Goal: Task Accomplishment & Management: Use online tool/utility

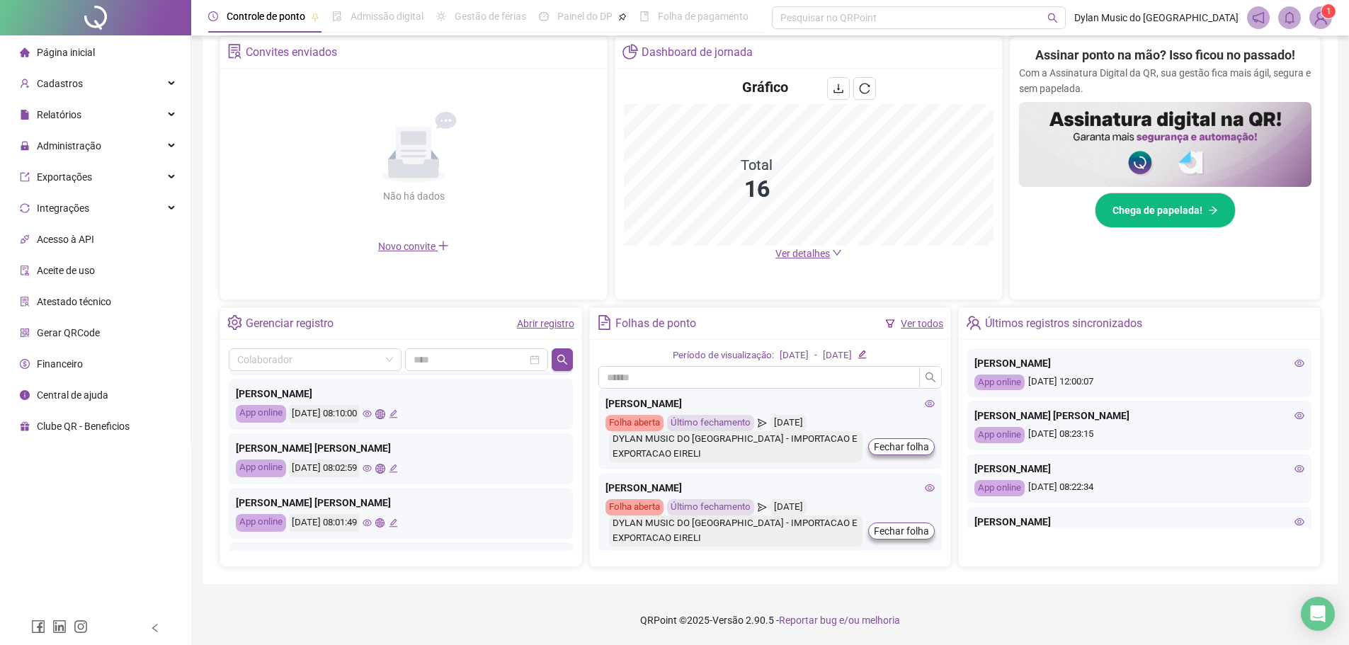
scroll to position [212, 0]
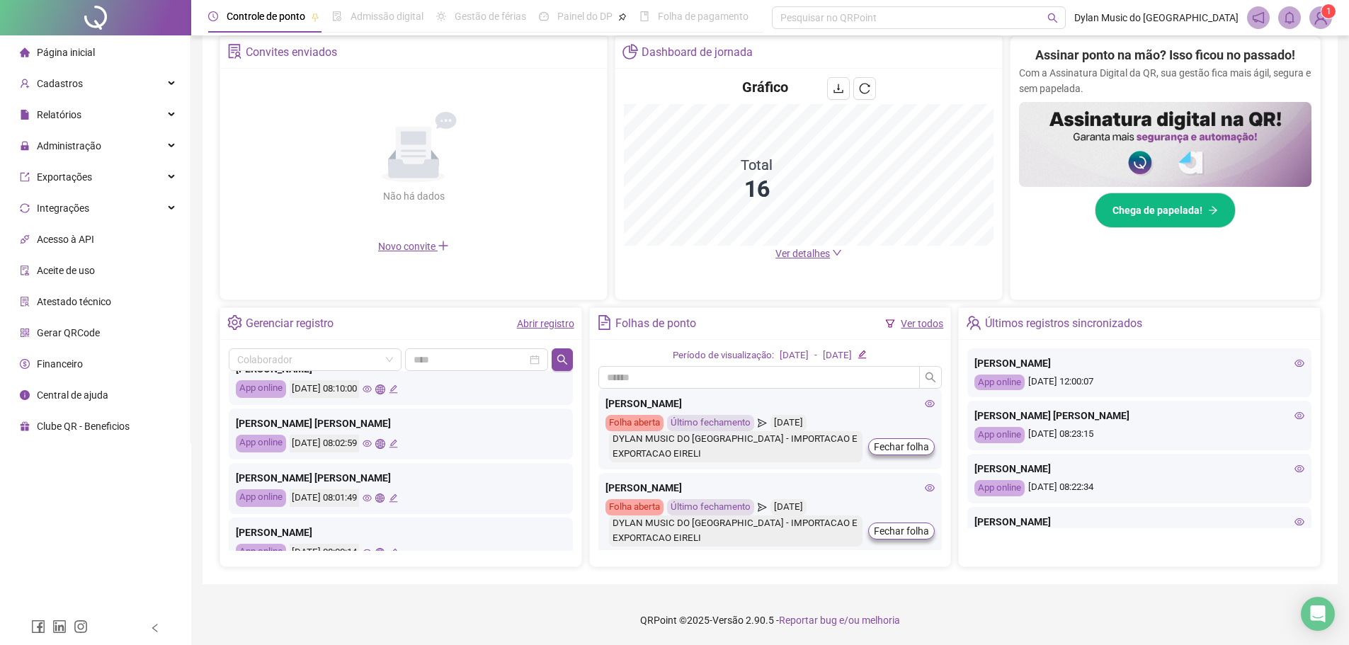
click at [372, 443] on icon "eye" at bounding box center [367, 443] width 9 height 9
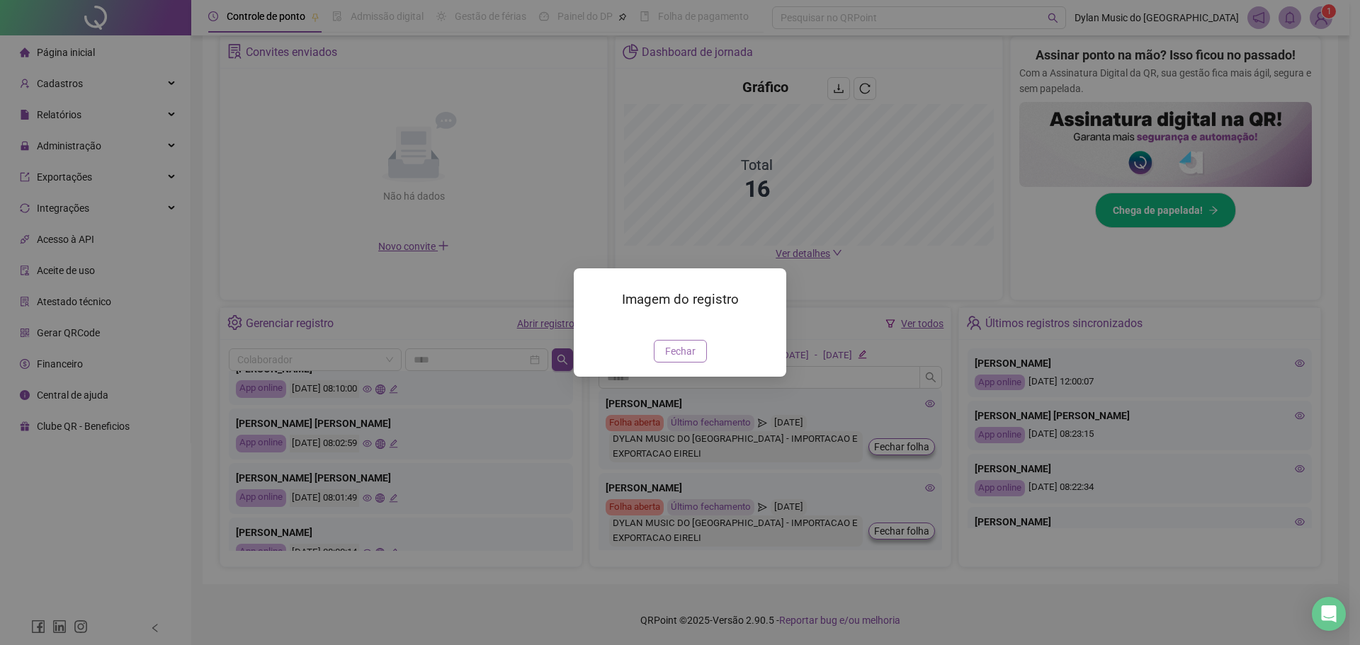
click at [683, 359] on span "Fechar" at bounding box center [680, 351] width 30 height 16
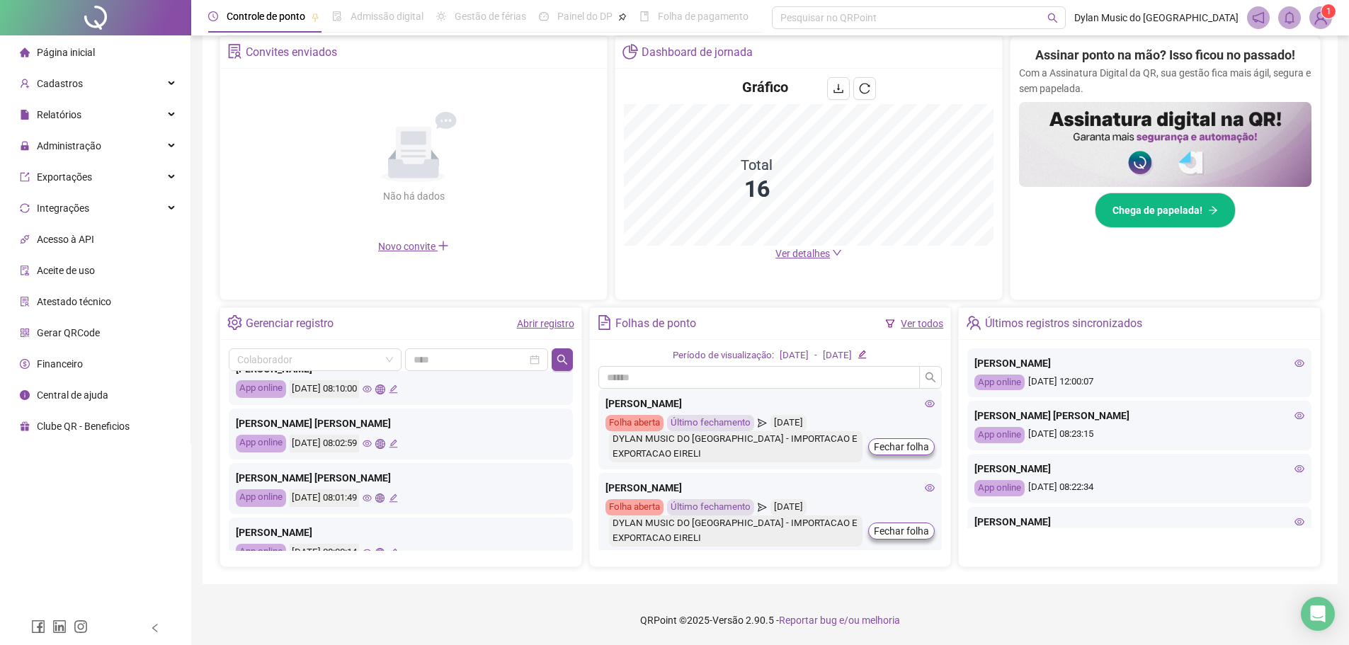
click at [280, 426] on div "[PERSON_NAME] [PERSON_NAME]" at bounding box center [401, 424] width 330 height 16
click at [385, 443] on icon "global" at bounding box center [379, 443] width 9 height 9
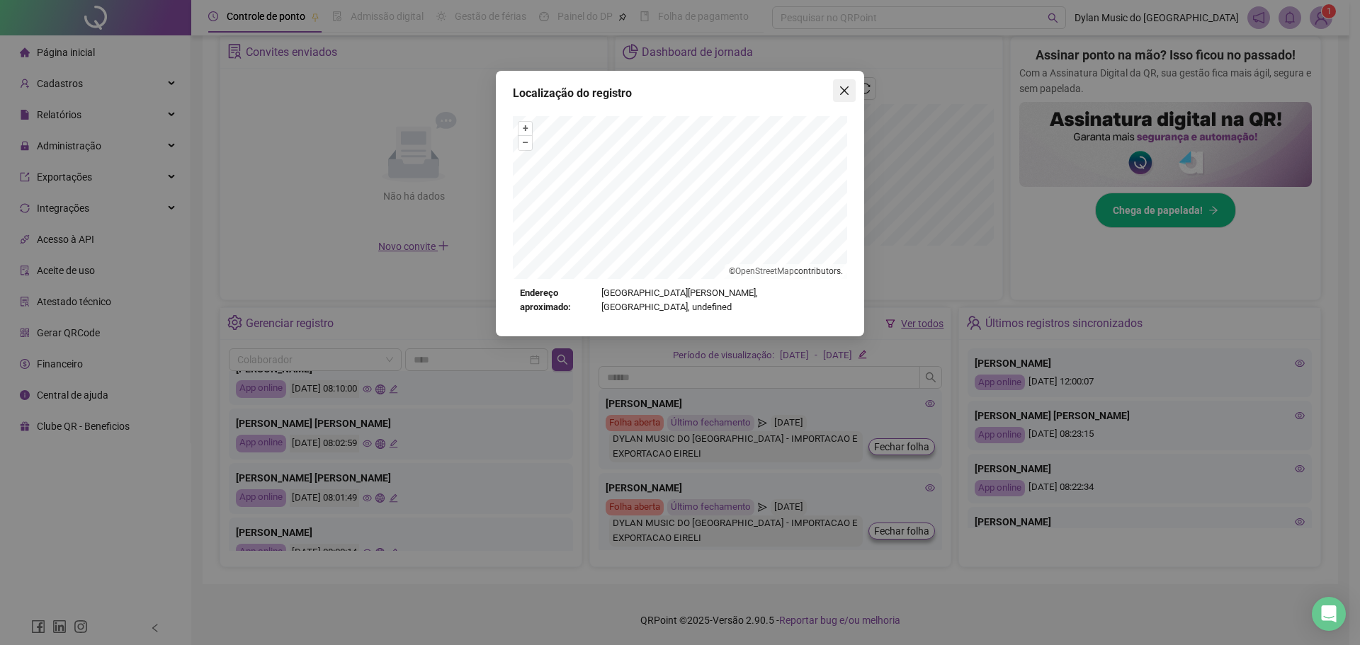
click at [840, 91] on icon "close" at bounding box center [844, 90] width 11 height 11
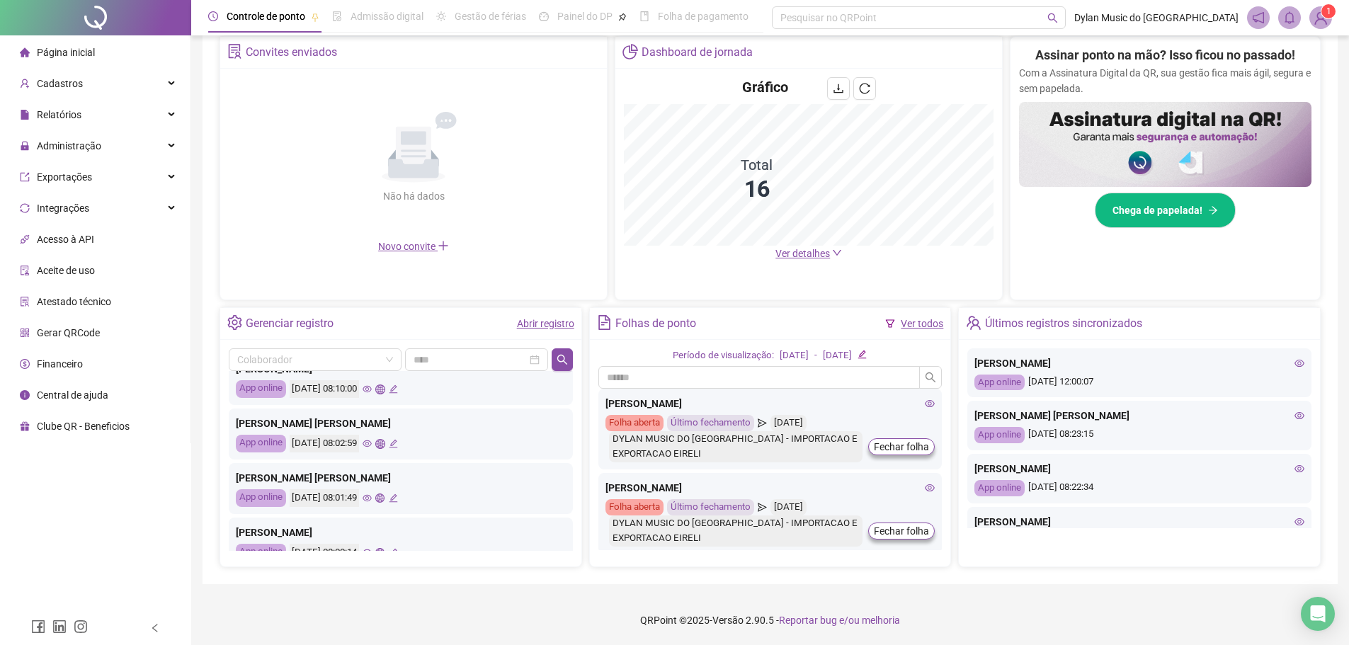
click at [385, 440] on icon "global" at bounding box center [379, 443] width 9 height 9
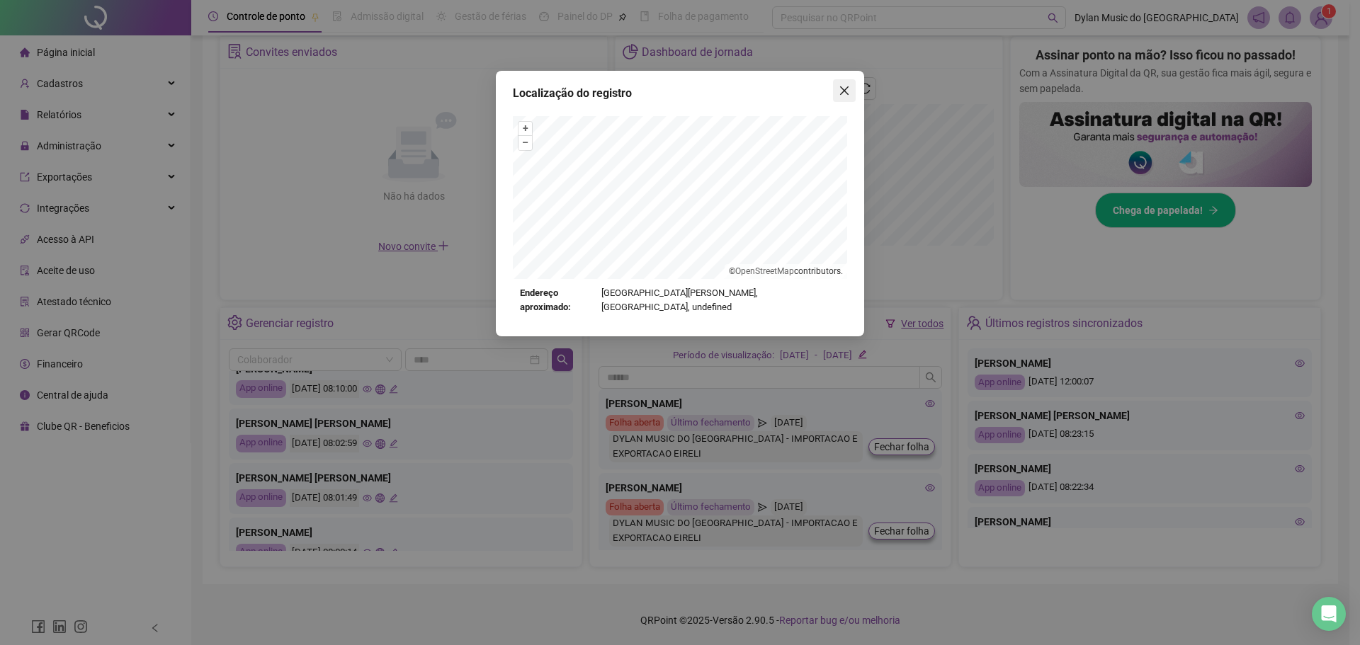
click at [845, 91] on icon "close" at bounding box center [844, 90] width 8 height 8
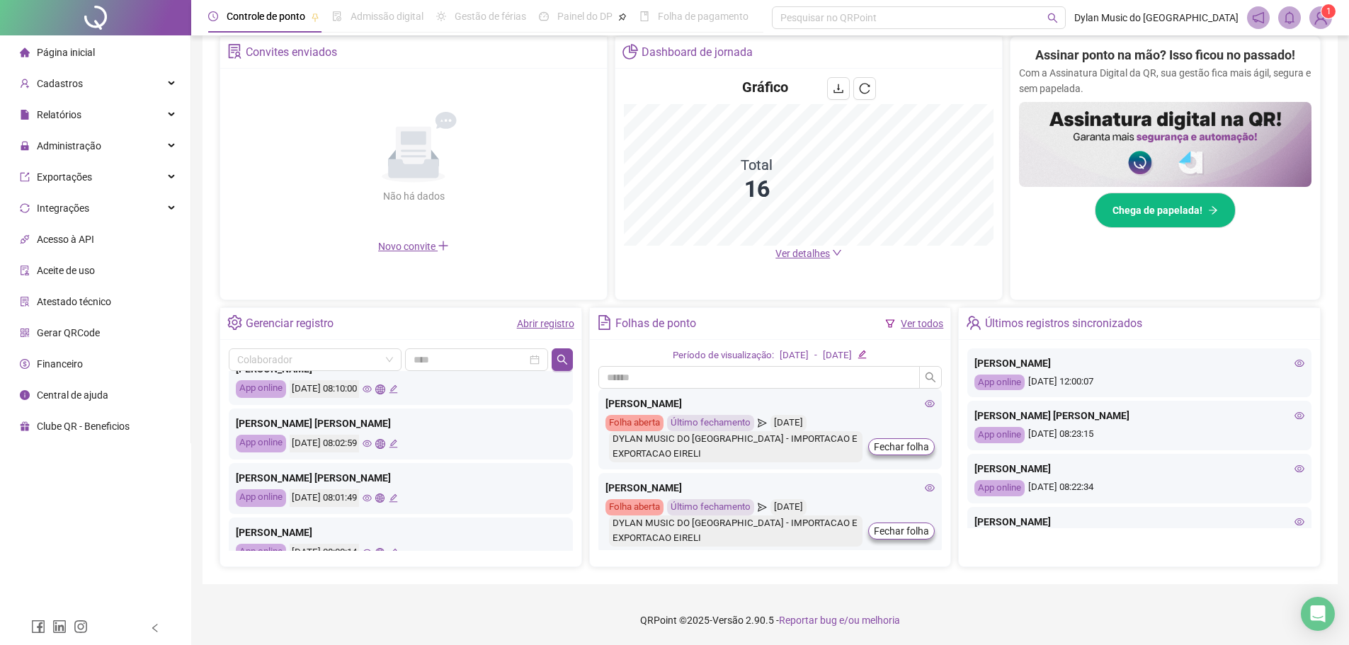
drag, startPoint x: 433, startPoint y: 443, endPoint x: 436, endPoint y: 483, distance: 40.5
click at [436, 483] on div "Últimos registros sincronizados [PERSON_NAME] App online [DATE] 12:00:07 [PERSO…" at bounding box center [401, 461] width 344 height 180
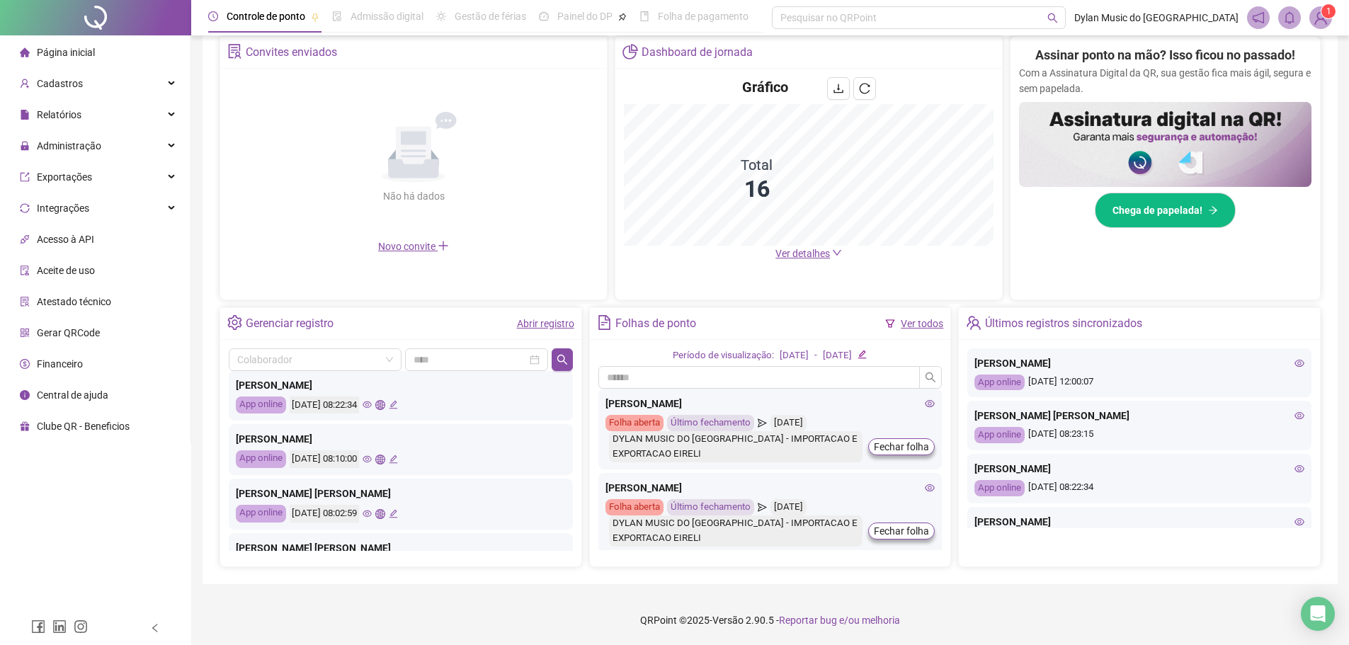
scroll to position [142, 0]
click at [385, 460] on icon "global" at bounding box center [379, 459] width 9 height 9
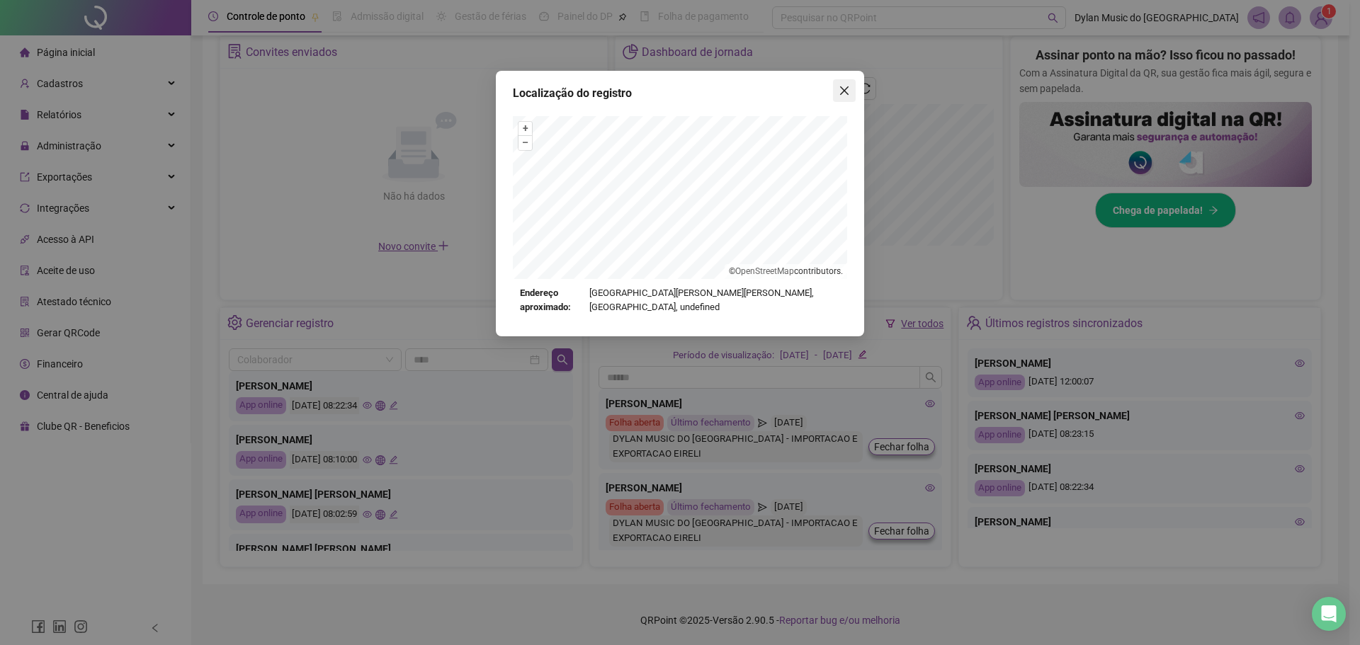
click at [844, 87] on icon "close" at bounding box center [844, 90] width 11 height 11
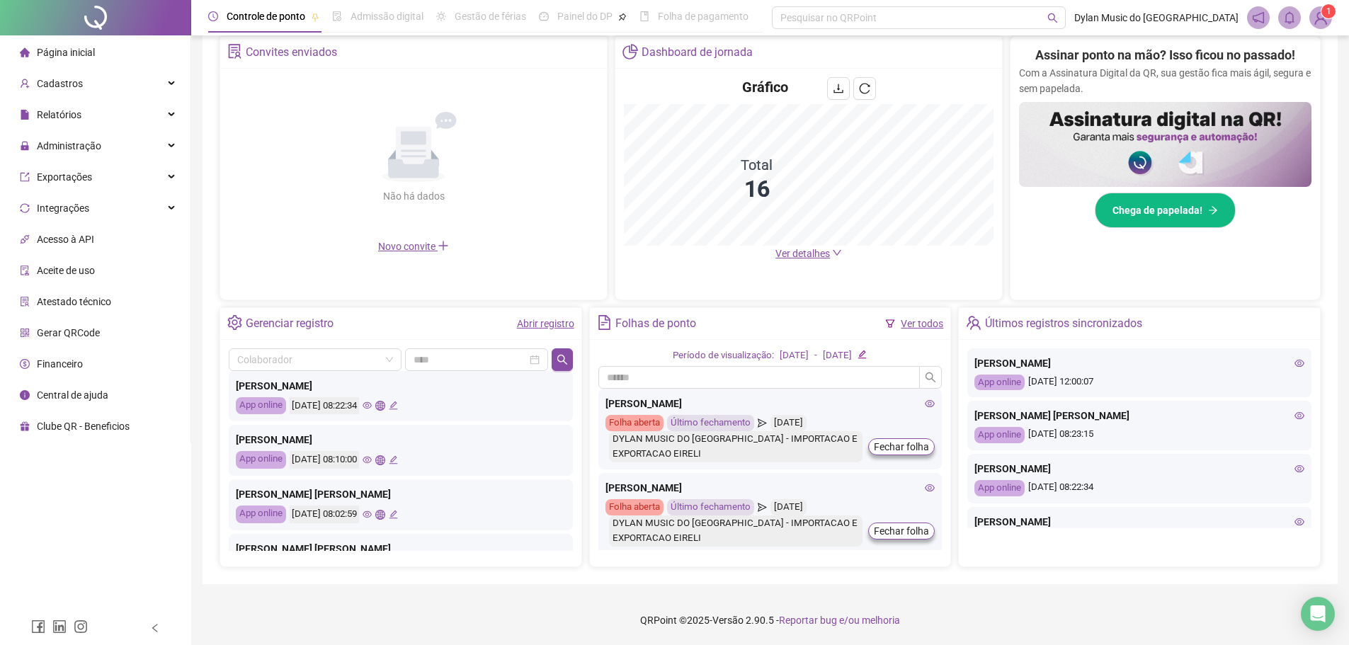
click at [384, 461] on div "[DATE] 08:10:00" at bounding box center [344, 460] width 108 height 18
click at [372, 461] on icon "eye" at bounding box center [367, 460] width 9 height 7
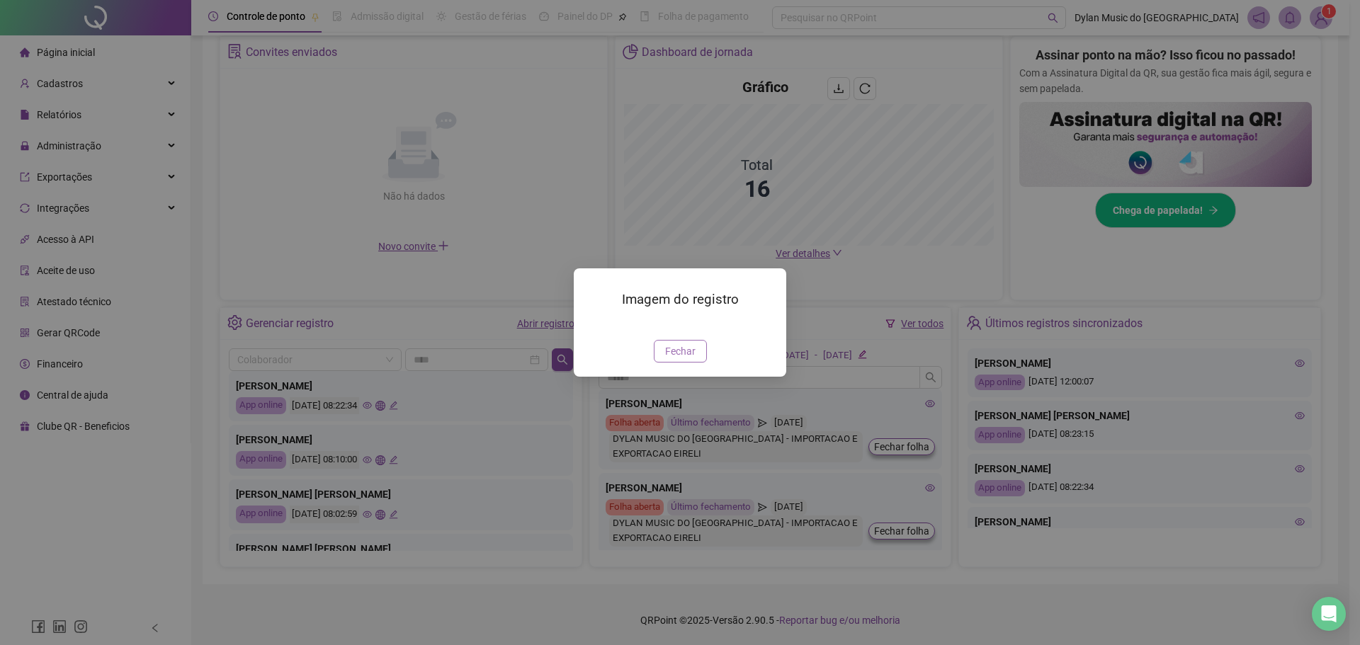
click at [676, 359] on span "Fechar" at bounding box center [680, 351] width 30 height 16
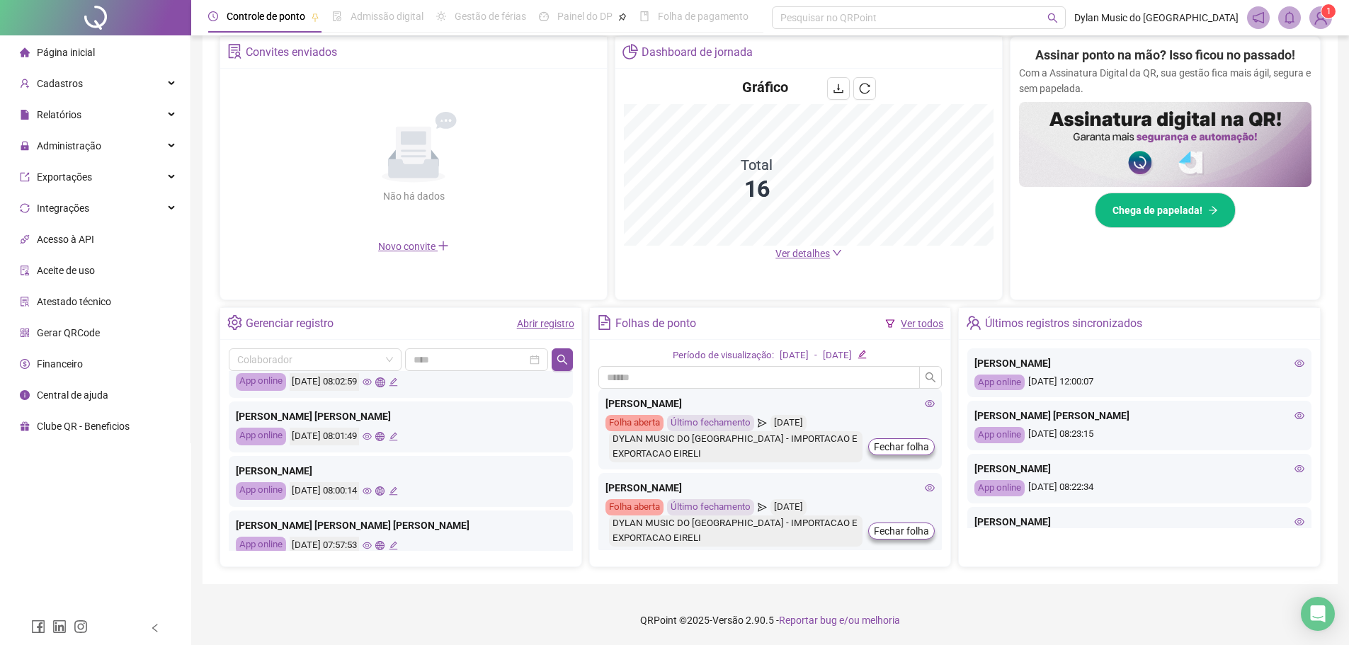
scroll to position [283, 0]
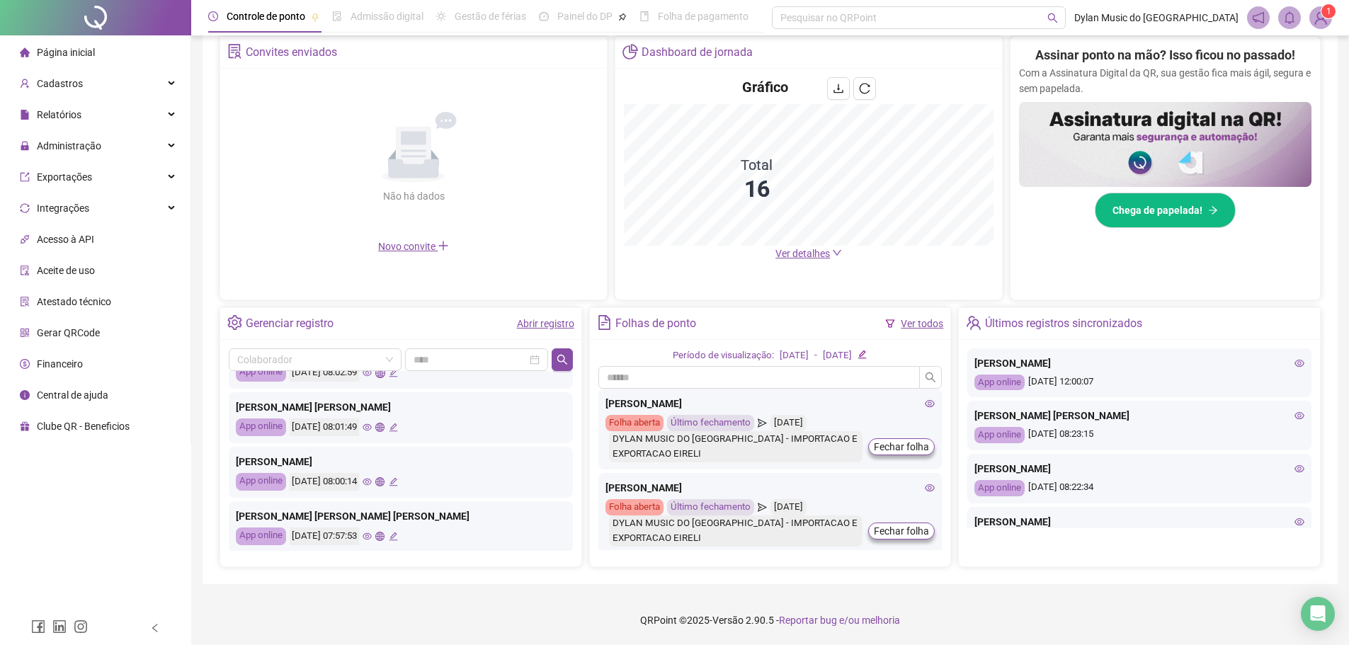
click at [372, 534] on icon "eye" at bounding box center [367, 536] width 9 height 7
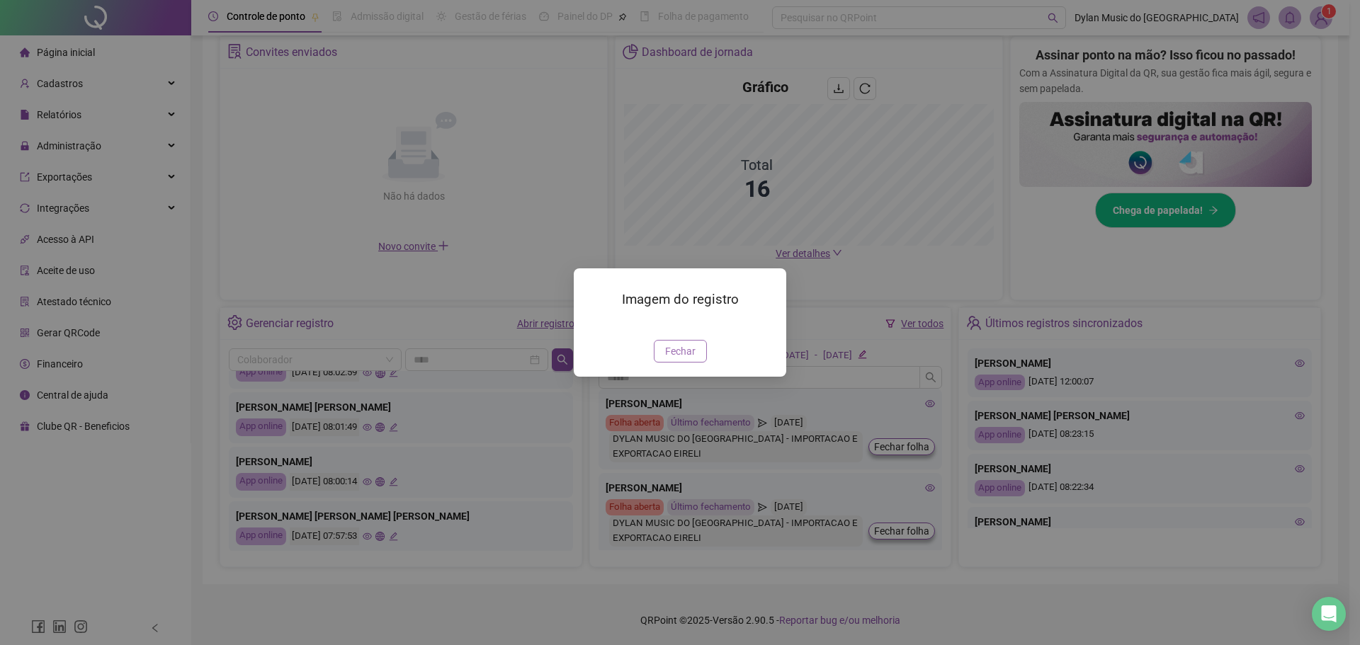
click at [674, 363] on button "Fechar" at bounding box center [680, 351] width 53 height 23
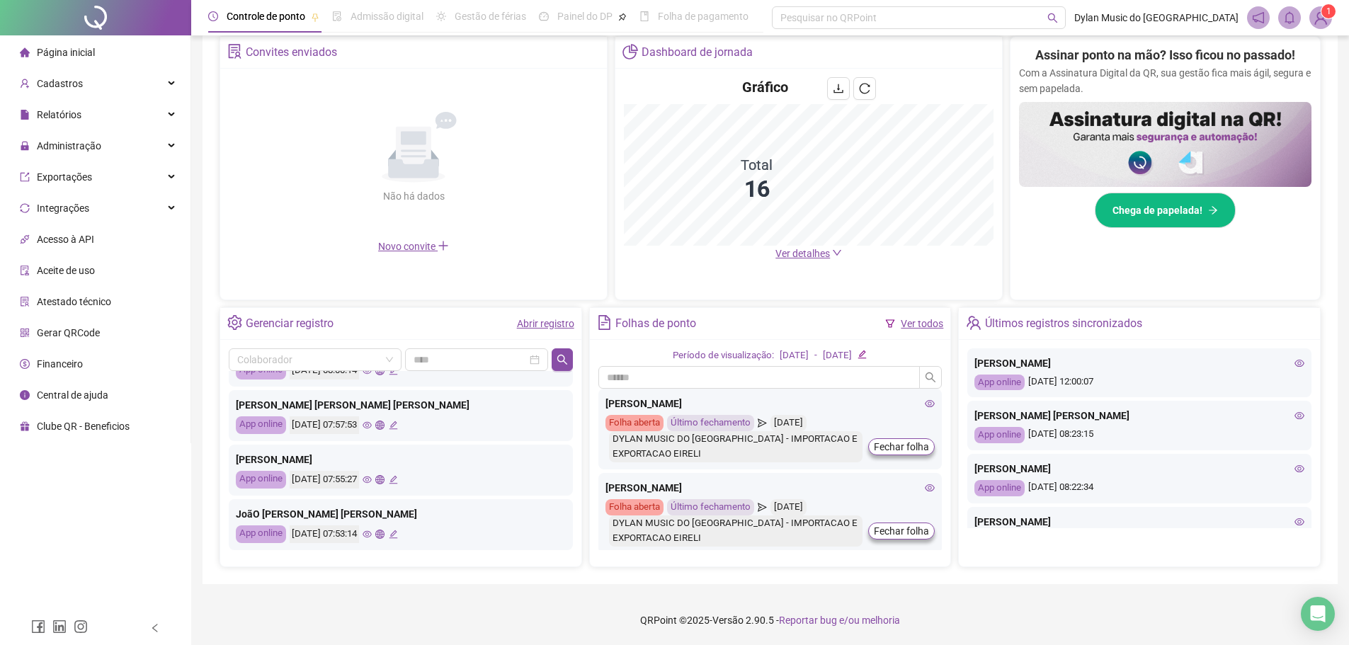
scroll to position [425, 0]
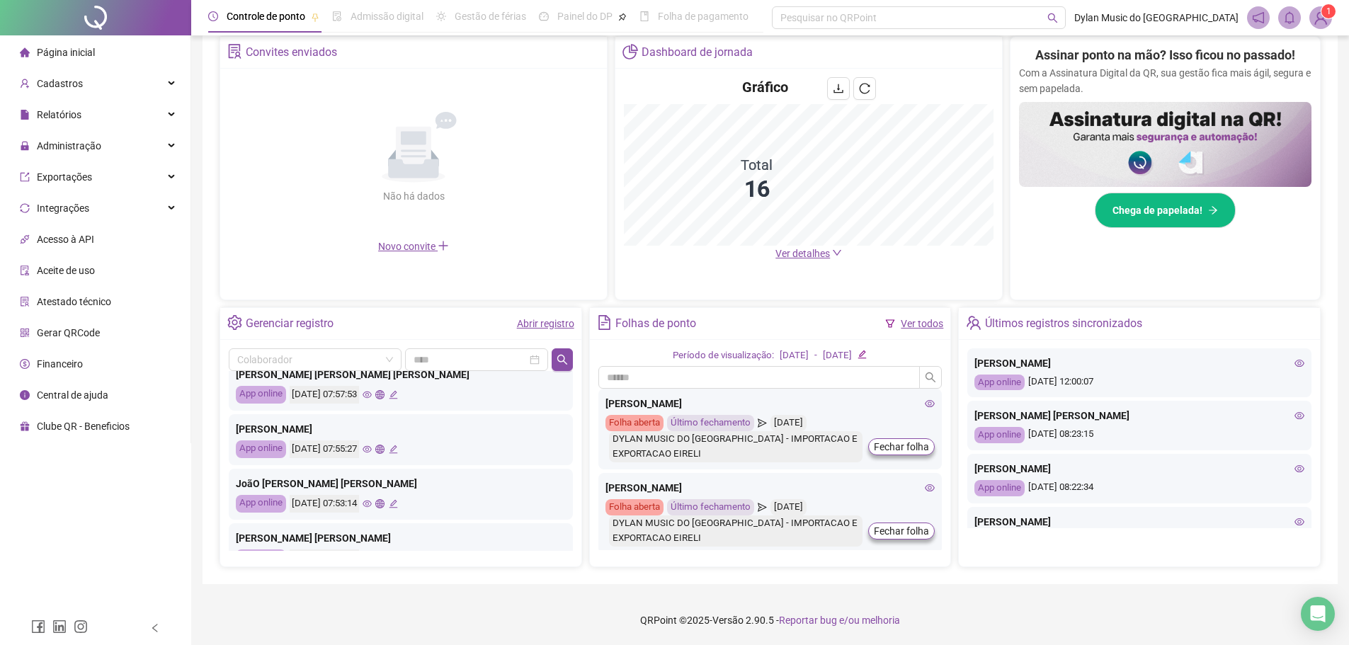
click at [372, 450] on icon "eye" at bounding box center [367, 449] width 9 height 9
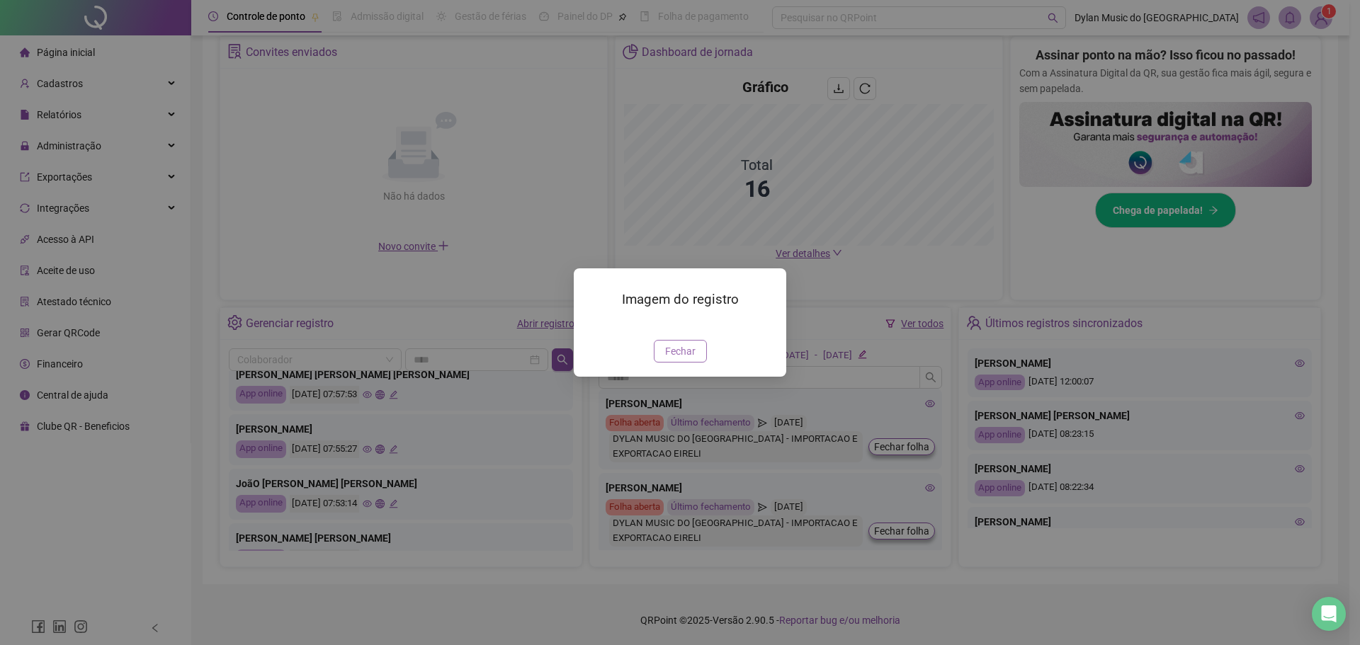
click at [676, 363] on button "Fechar" at bounding box center [680, 351] width 53 height 23
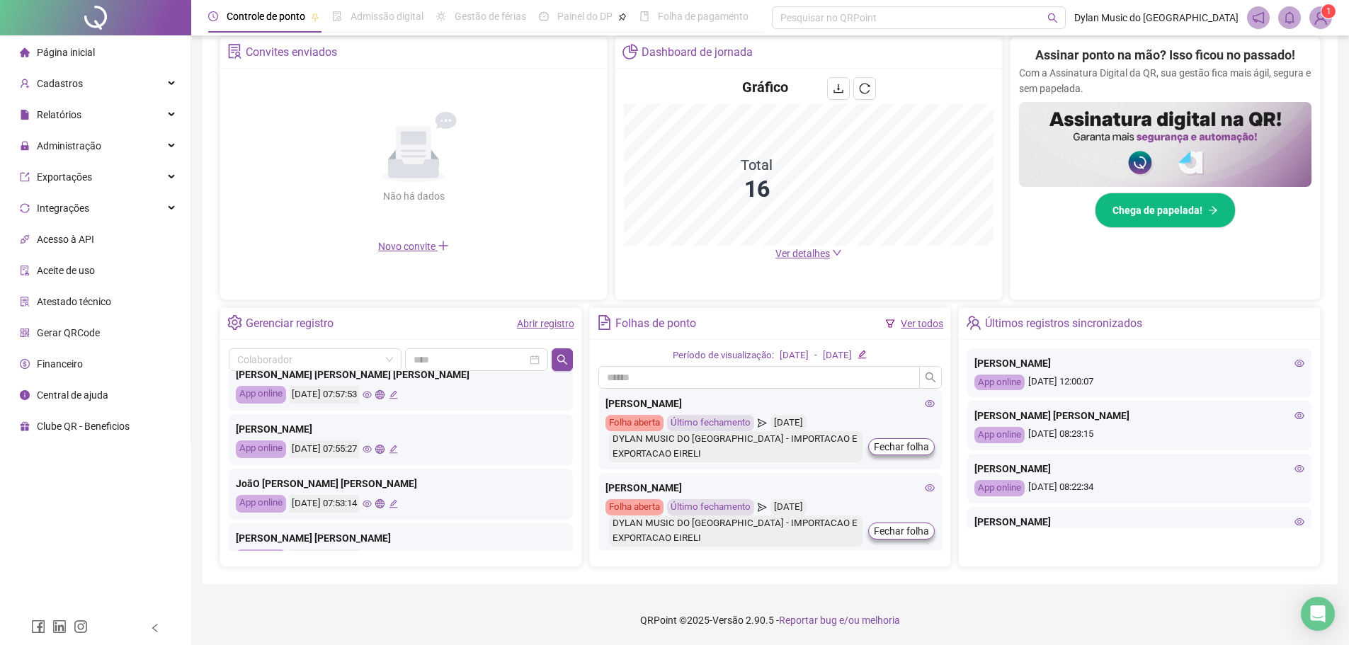
click at [372, 504] on icon "eye" at bounding box center [367, 503] width 9 height 9
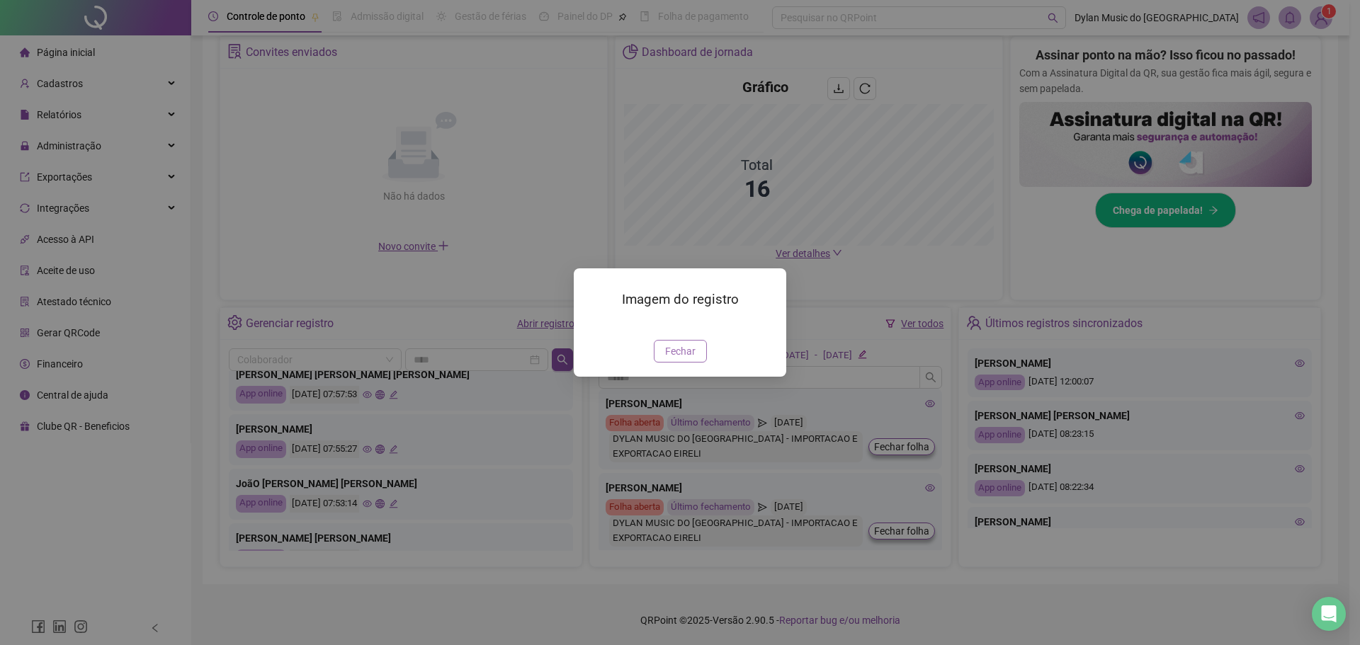
click at [672, 359] on span "Fechar" at bounding box center [680, 351] width 30 height 16
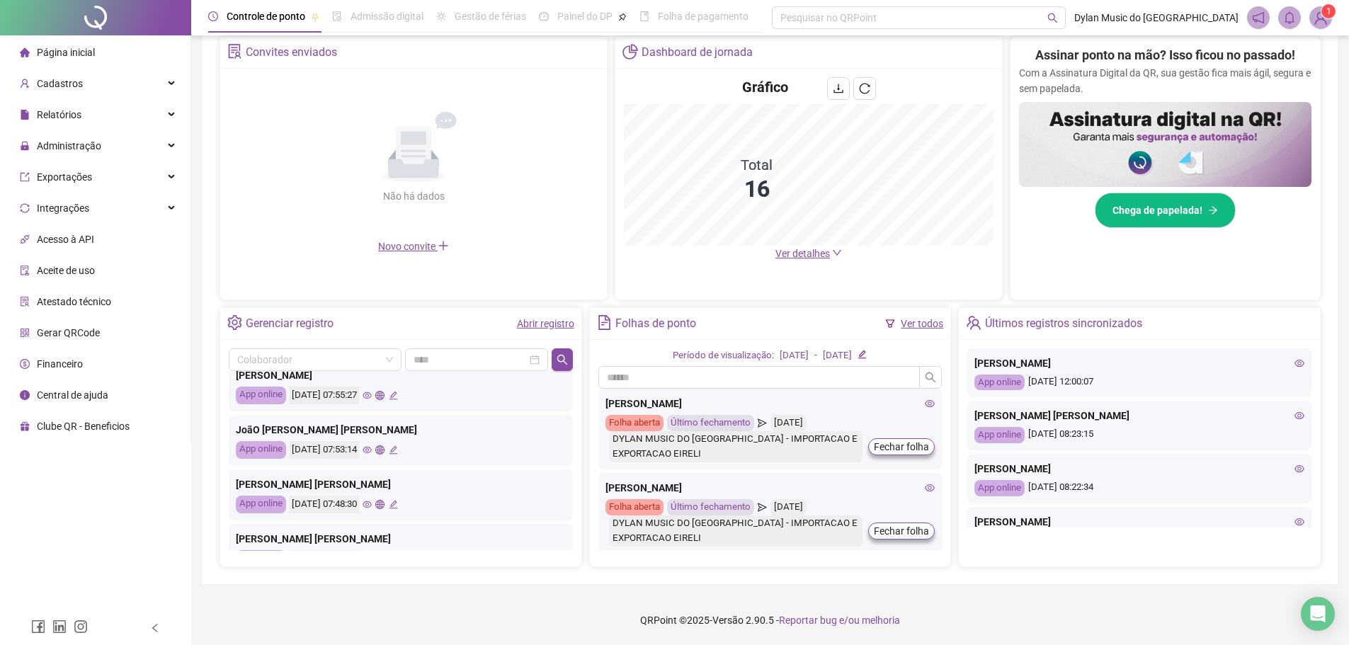
scroll to position [567, 0]
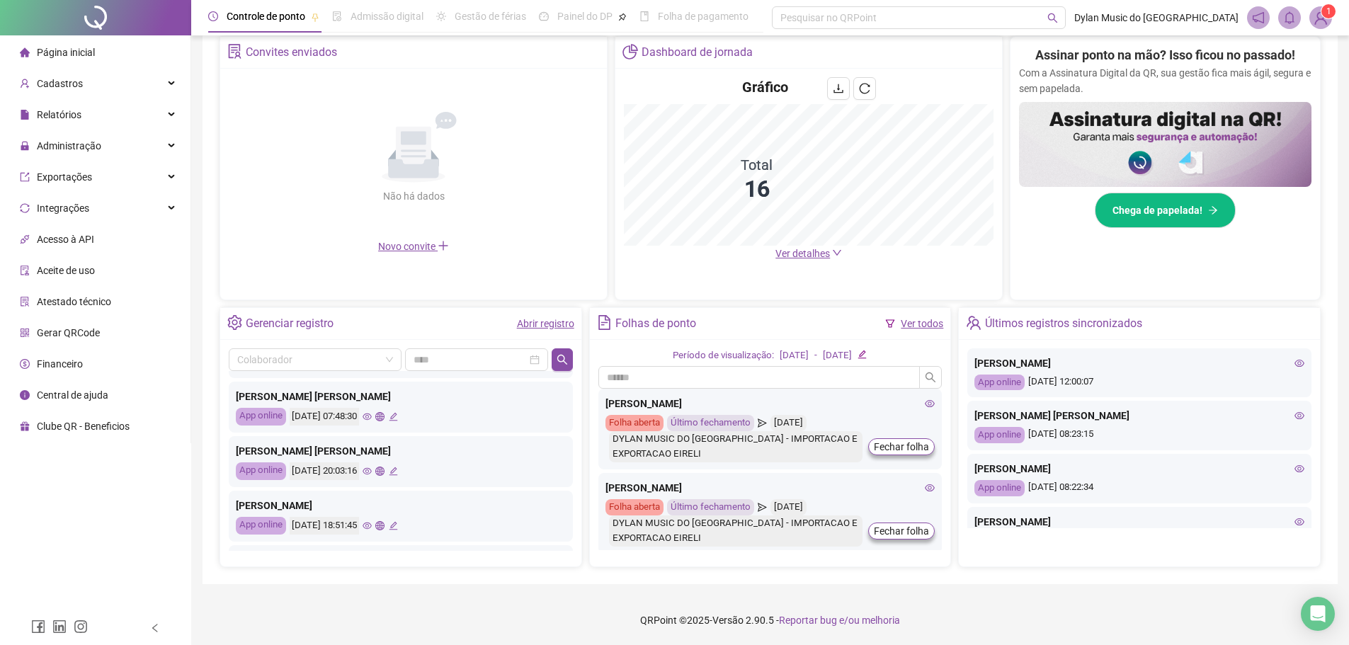
click at [372, 416] on icon "eye" at bounding box center [367, 417] width 9 height 7
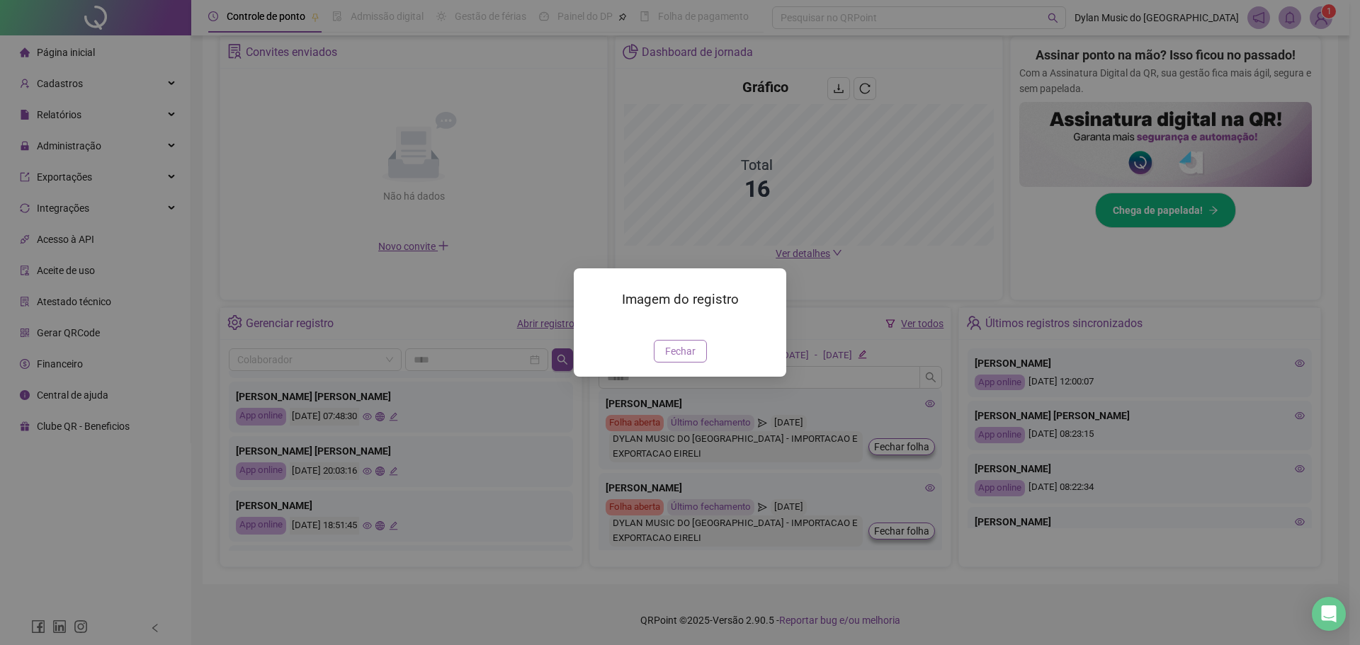
click at [686, 363] on button "Fechar" at bounding box center [680, 351] width 53 height 23
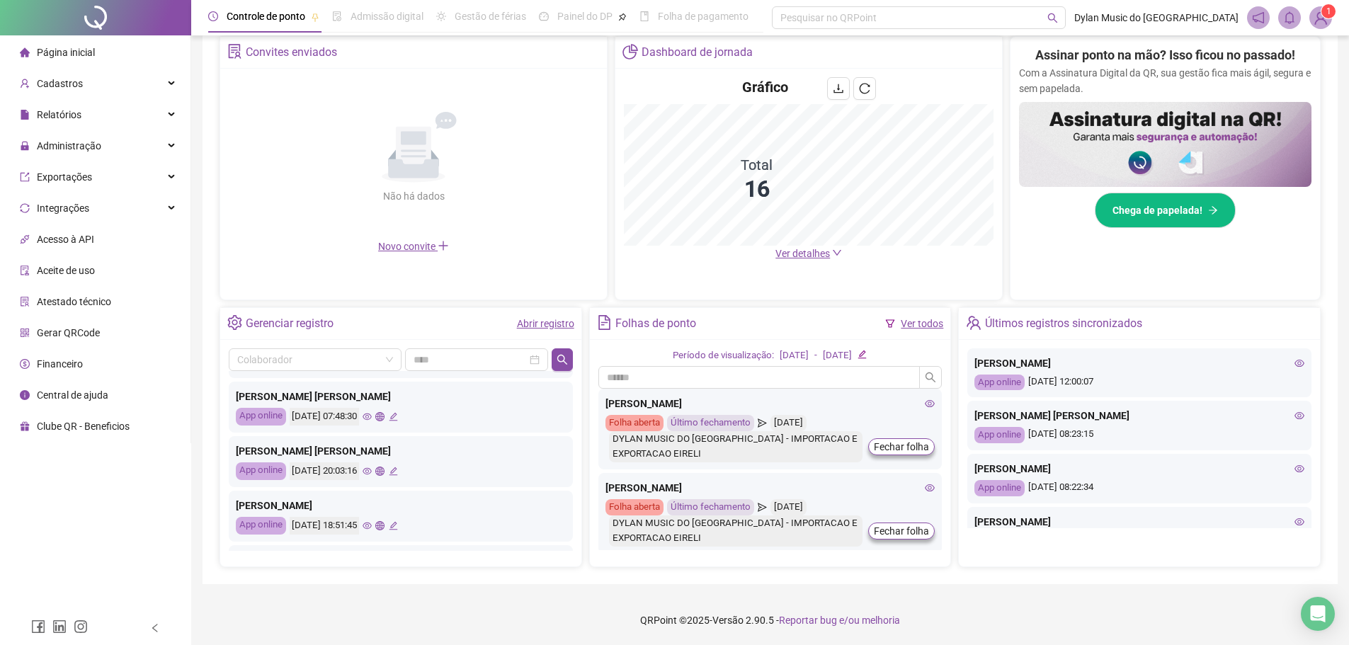
click at [372, 521] on icon "eye" at bounding box center [367, 525] width 9 height 9
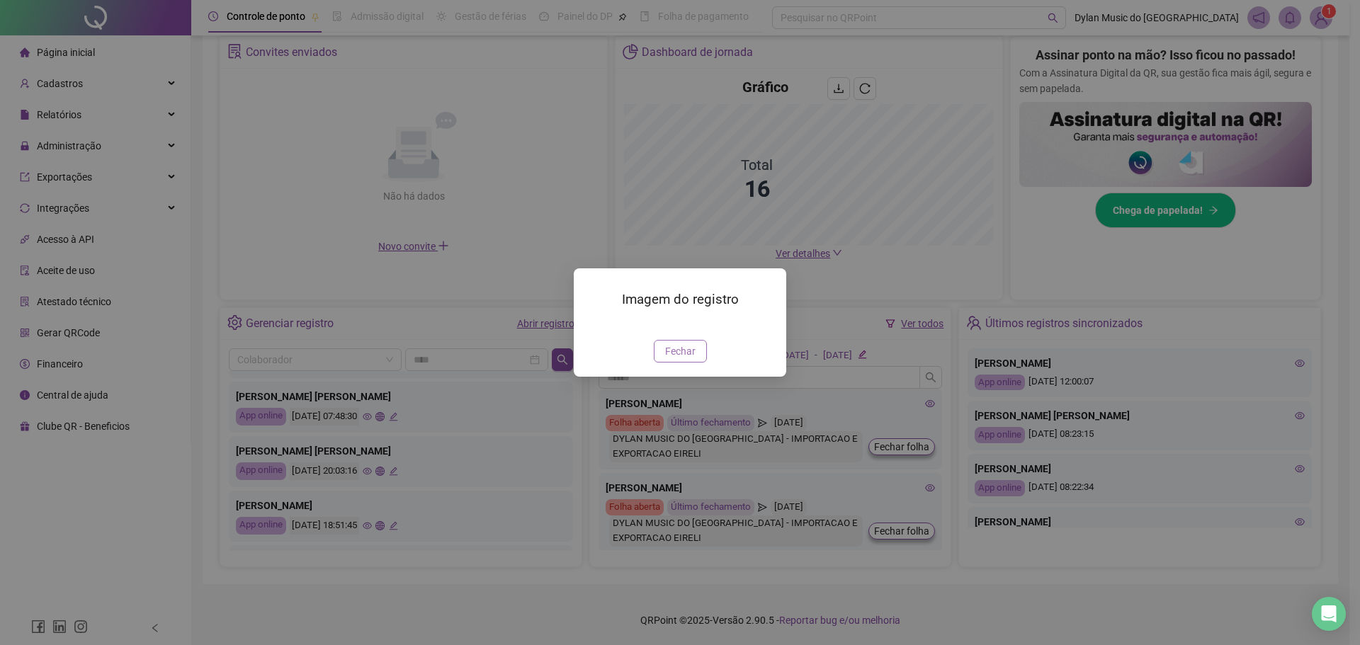
click at [654, 363] on button "Fechar" at bounding box center [680, 351] width 53 height 23
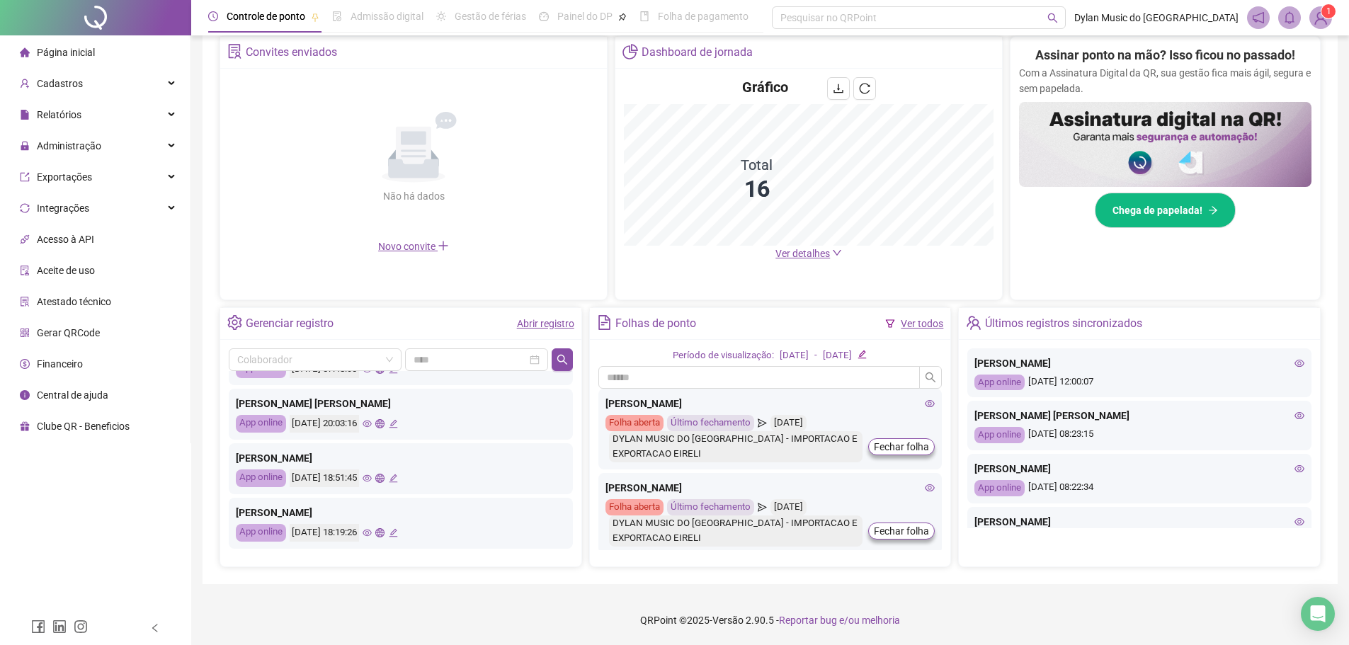
scroll to position [666, 0]
click at [372, 479] on icon "eye" at bounding box center [367, 480] width 9 height 9
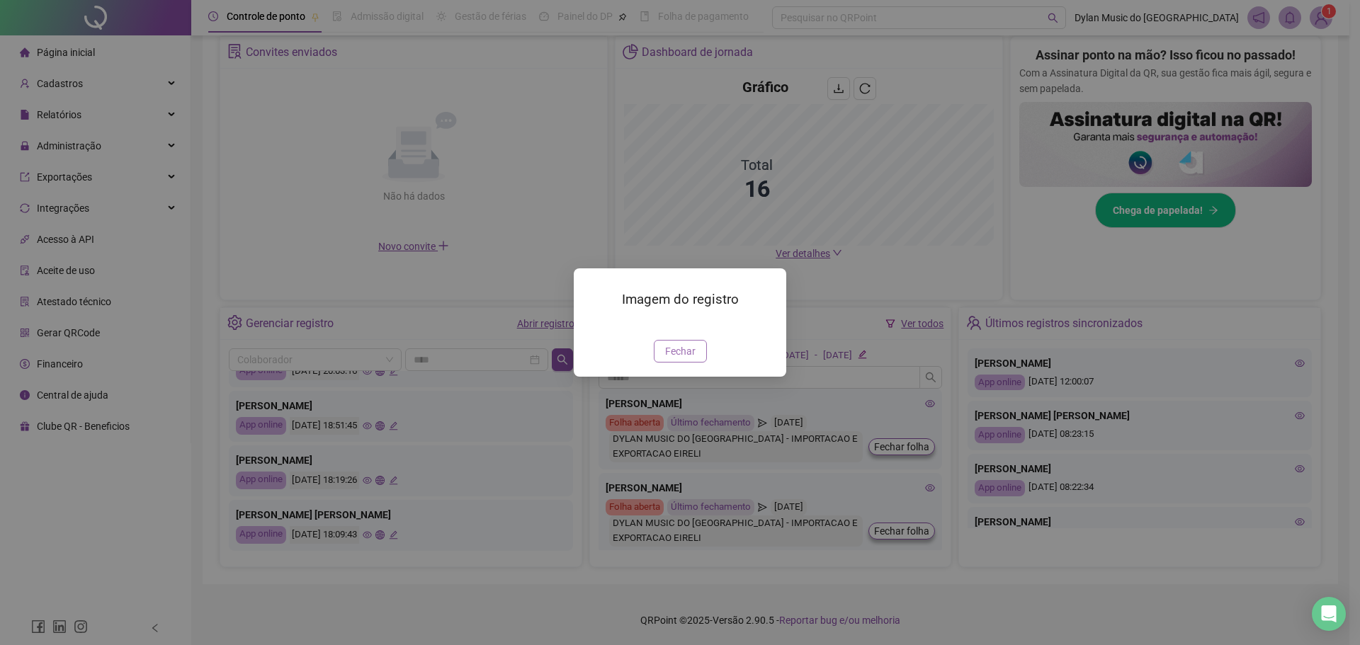
click at [668, 359] on span "Fechar" at bounding box center [680, 351] width 30 height 16
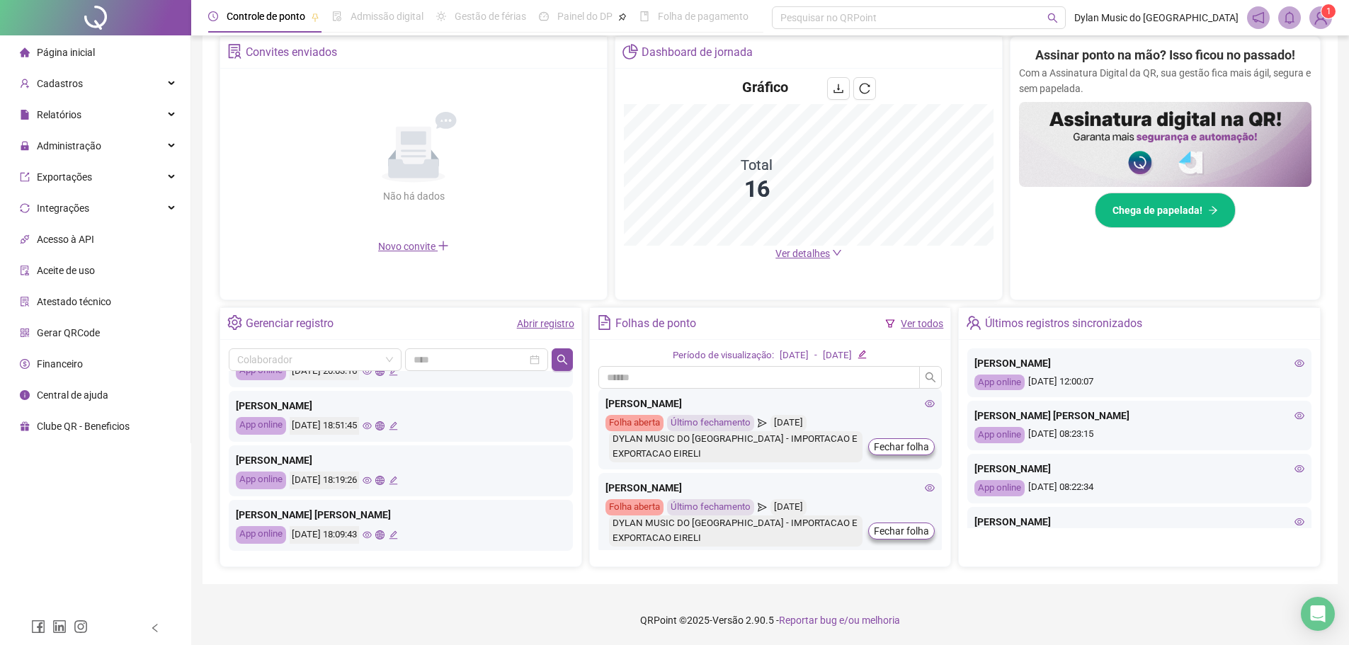
click at [372, 533] on icon "eye" at bounding box center [367, 534] width 9 height 9
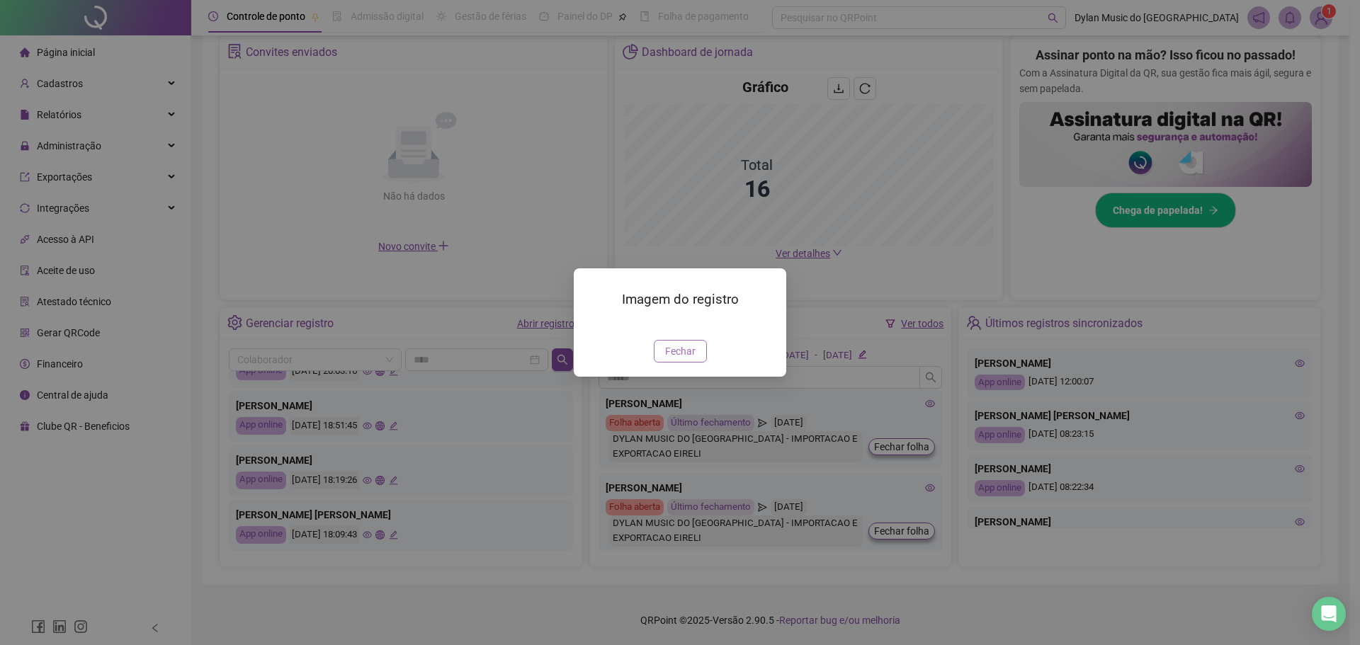
click at [671, 359] on span "Fechar" at bounding box center [680, 351] width 30 height 16
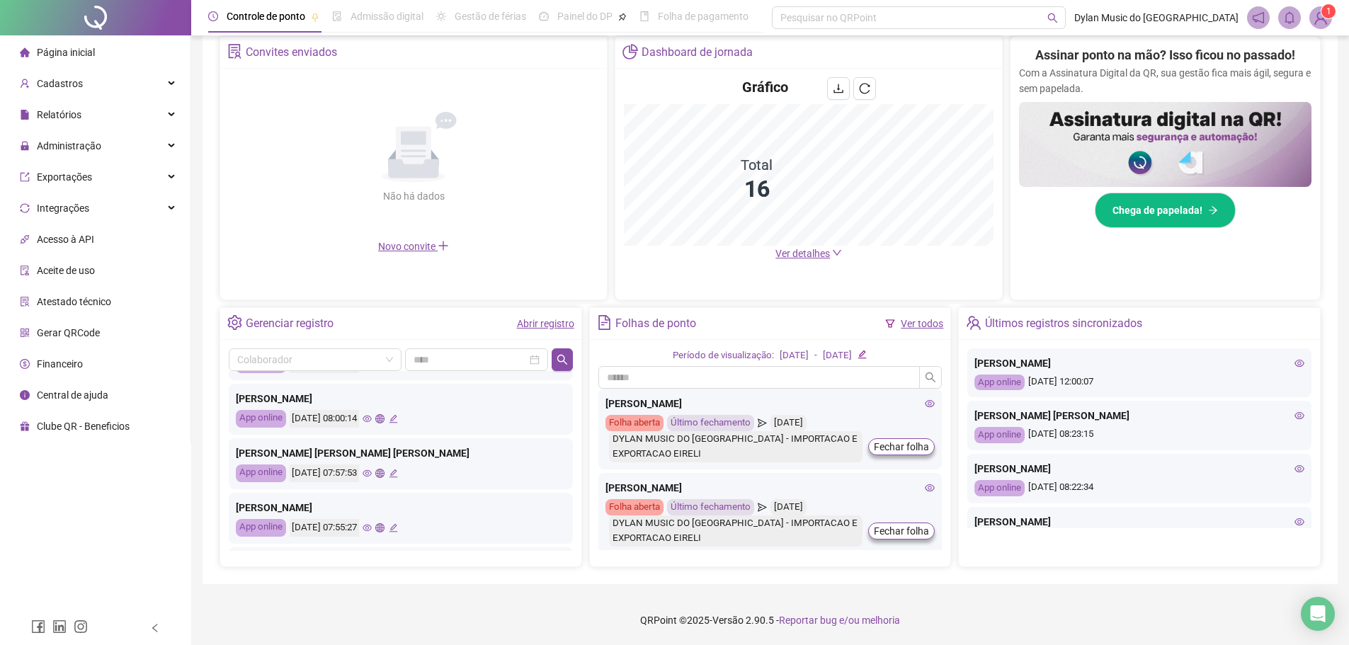
scroll to position [312, 0]
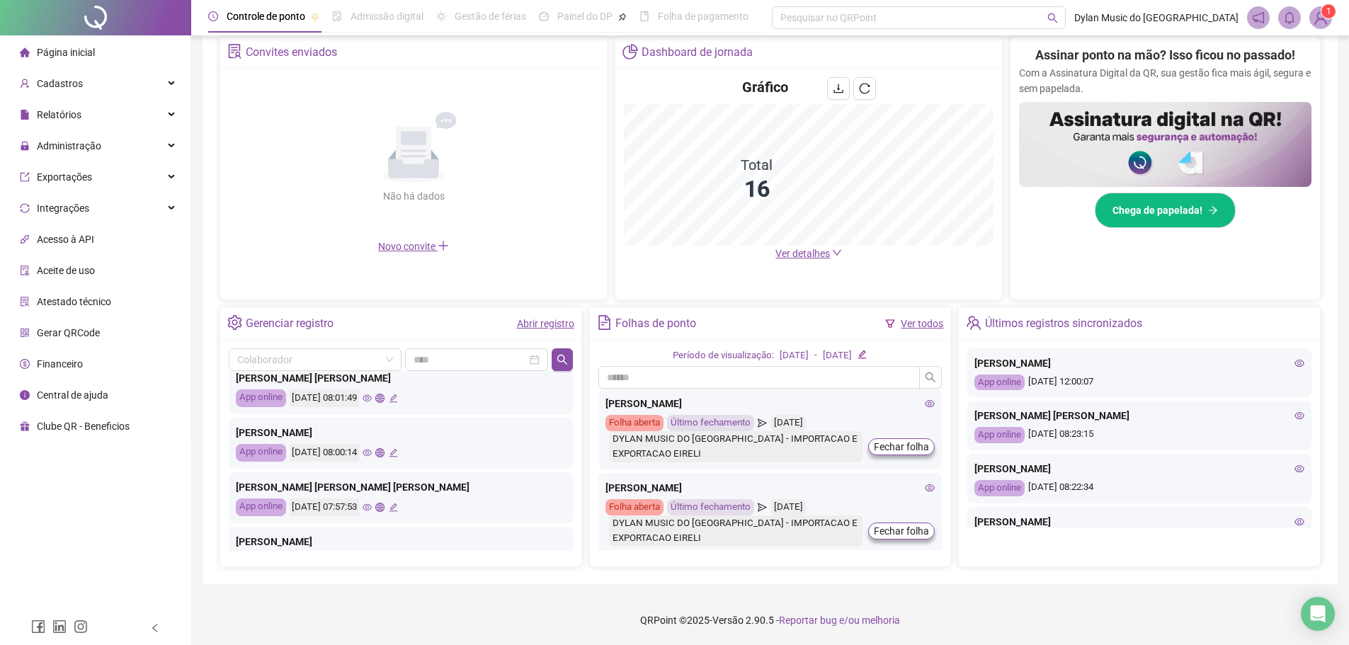
click at [372, 451] on icon "eye" at bounding box center [367, 453] width 9 height 7
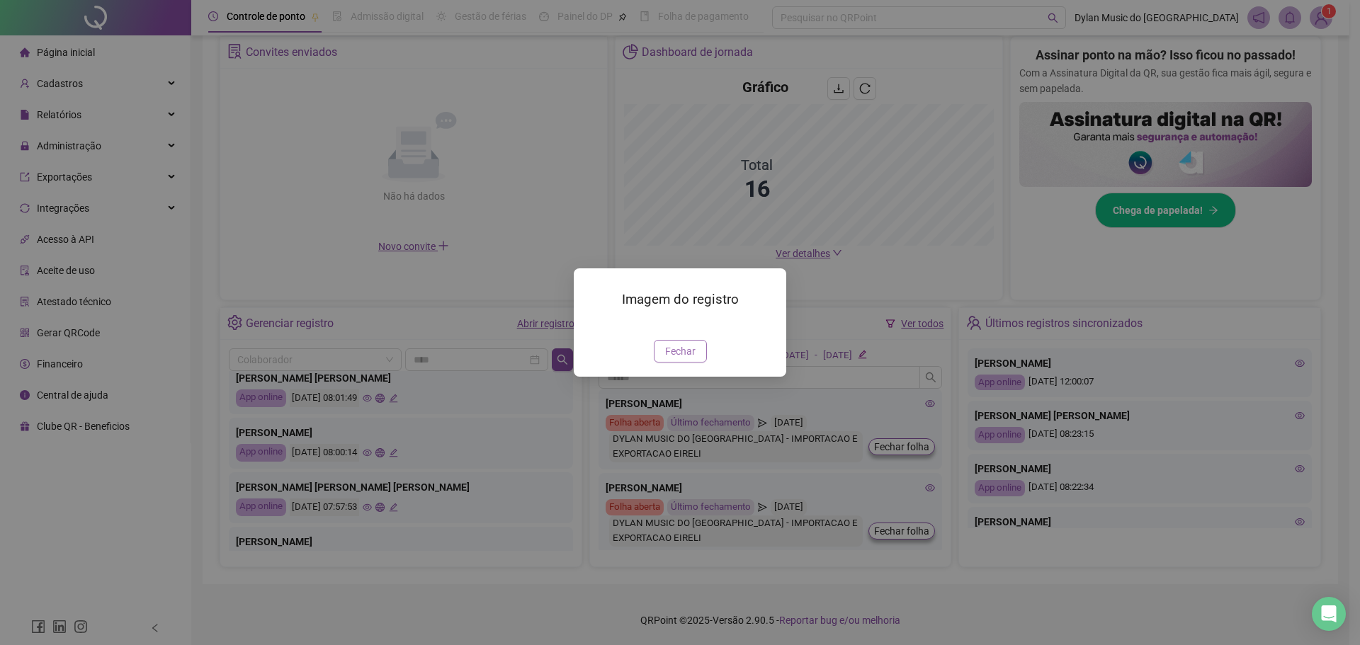
click at [703, 348] on button "Fechar" at bounding box center [680, 351] width 53 height 23
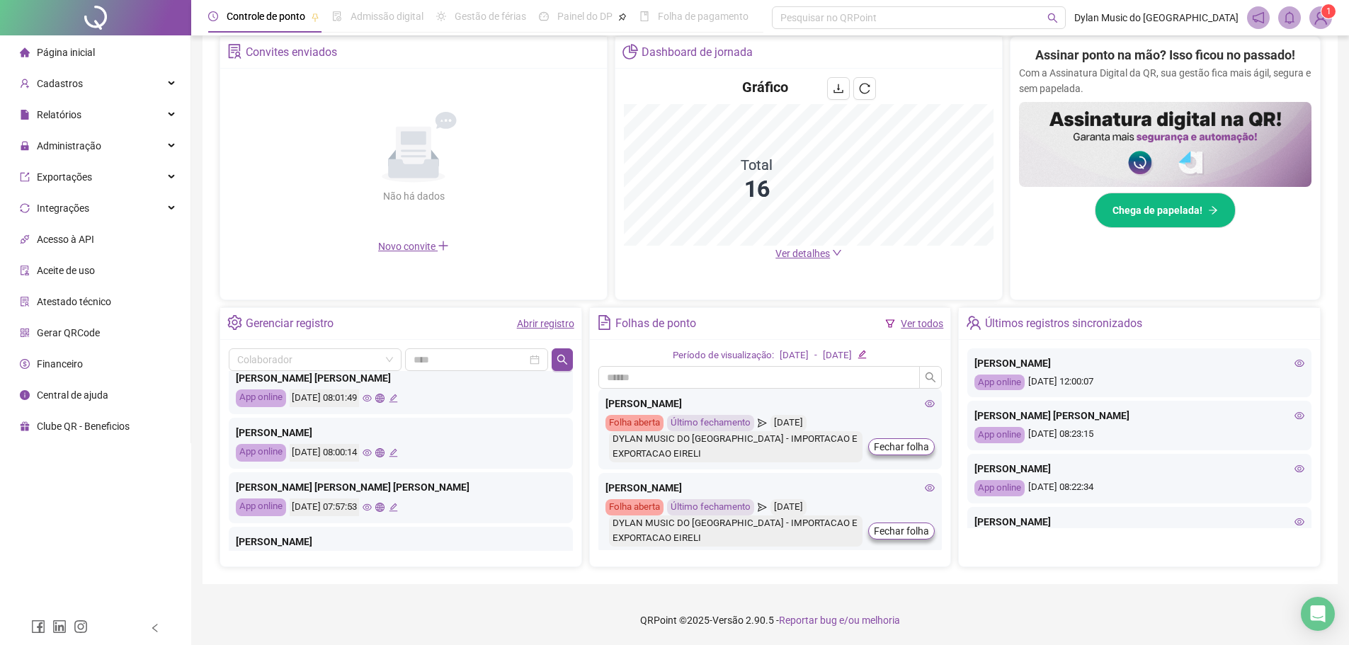
click at [372, 452] on icon "eye" at bounding box center [367, 453] width 9 height 7
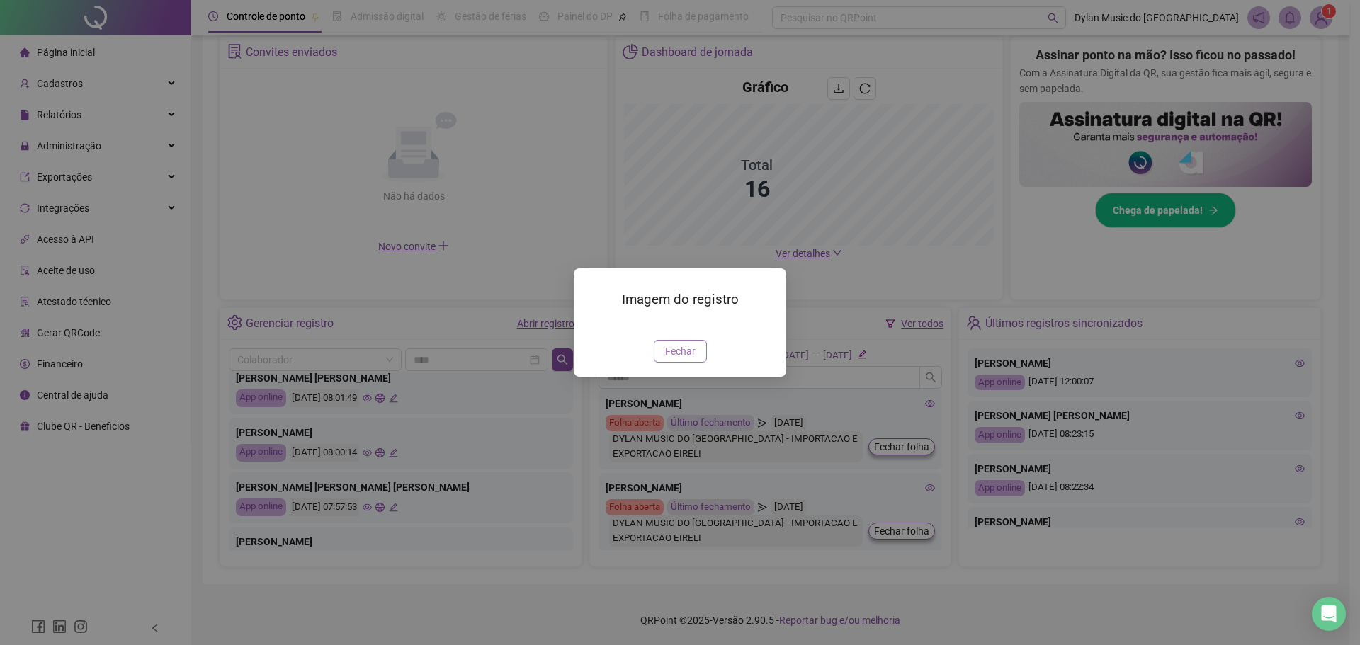
click at [671, 359] on span "Fechar" at bounding box center [680, 351] width 30 height 16
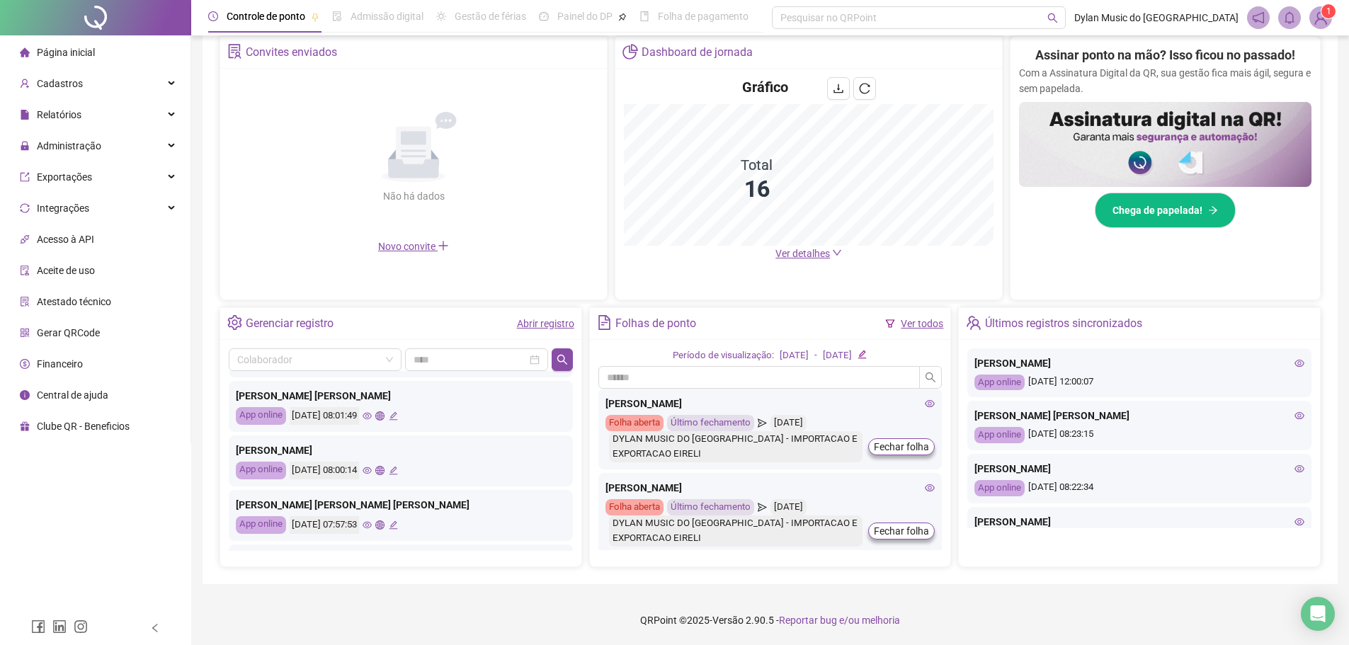
scroll to position [241, 0]
click at [372, 470] on icon "eye" at bounding box center [367, 469] width 9 height 9
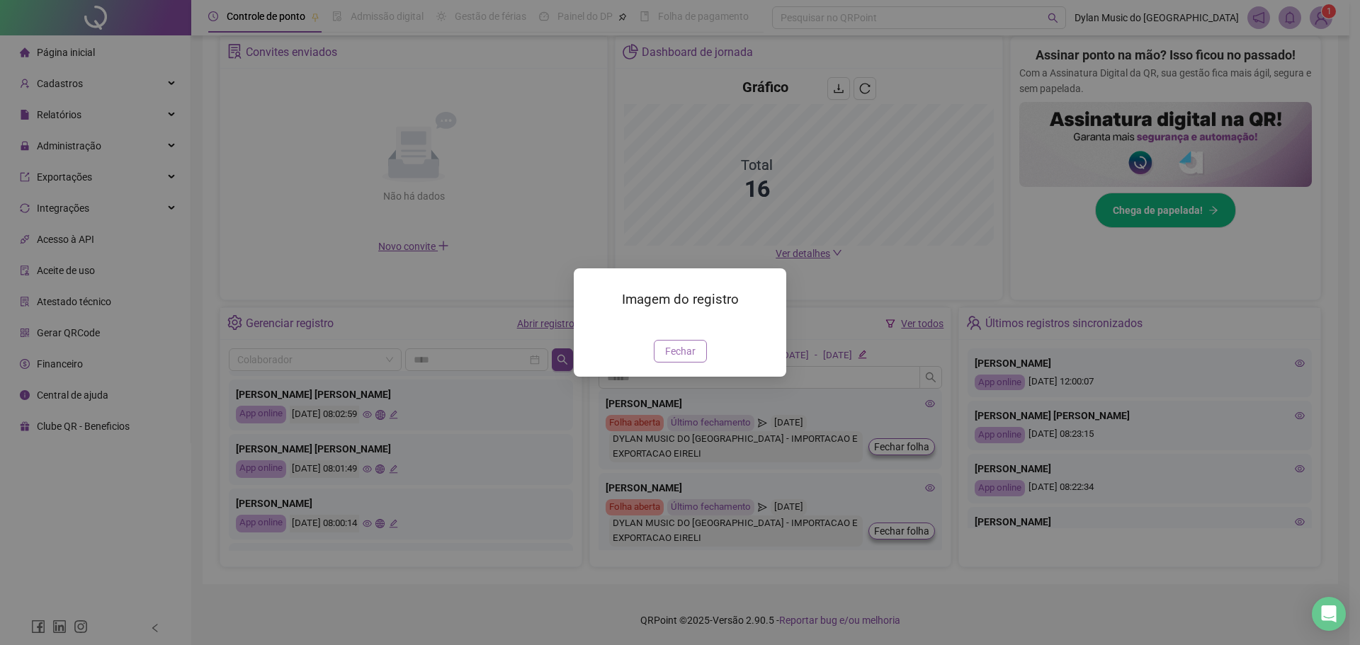
click at [683, 359] on span "Fechar" at bounding box center [680, 351] width 30 height 16
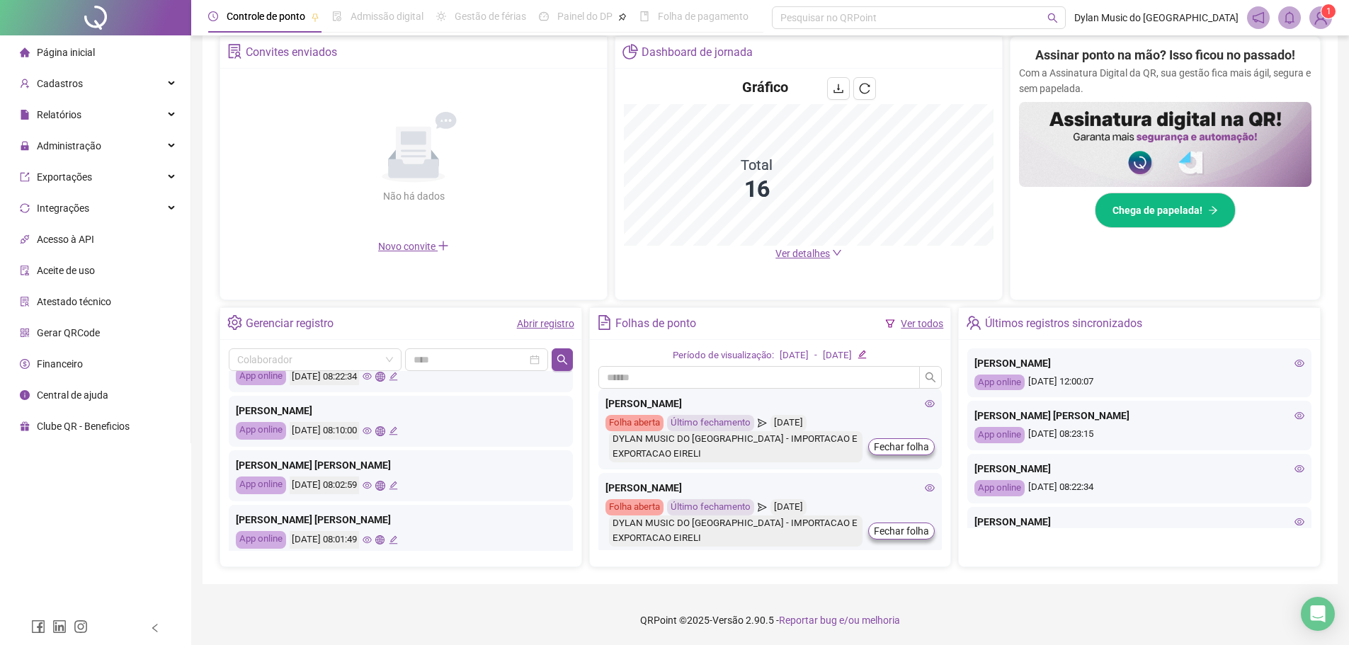
scroll to position [29, 0]
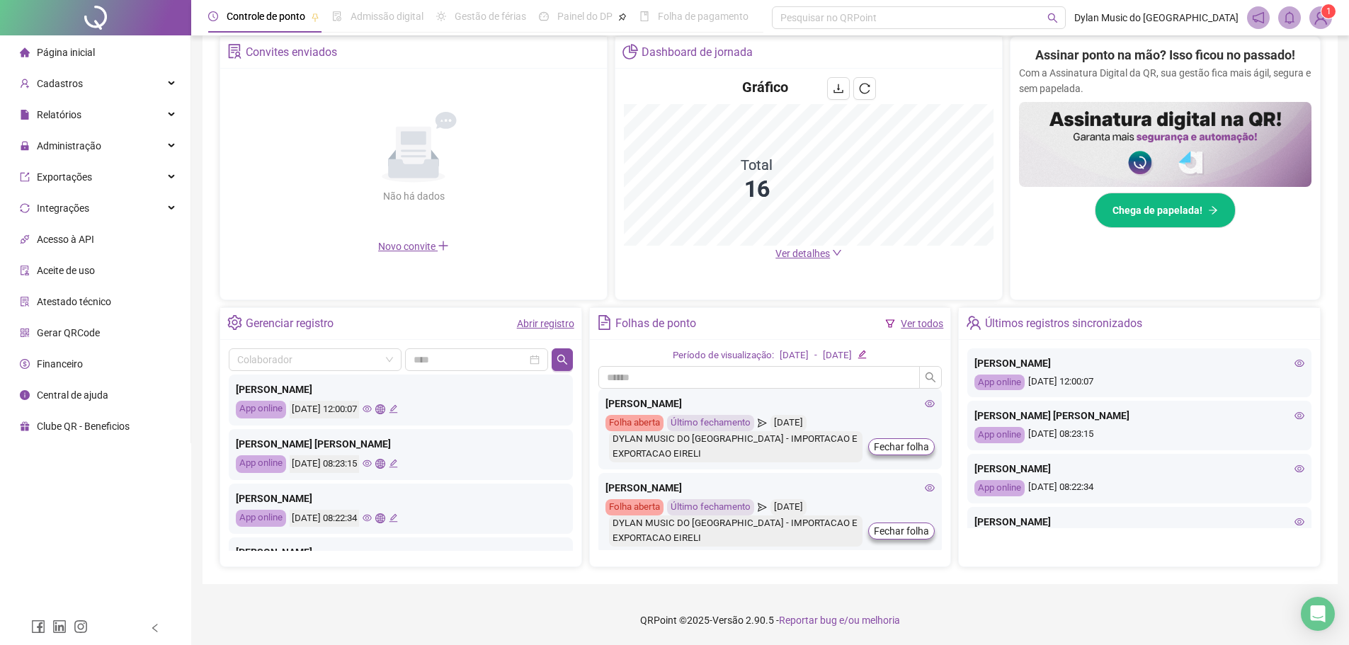
click at [372, 464] on icon "eye" at bounding box center [367, 463] width 9 height 9
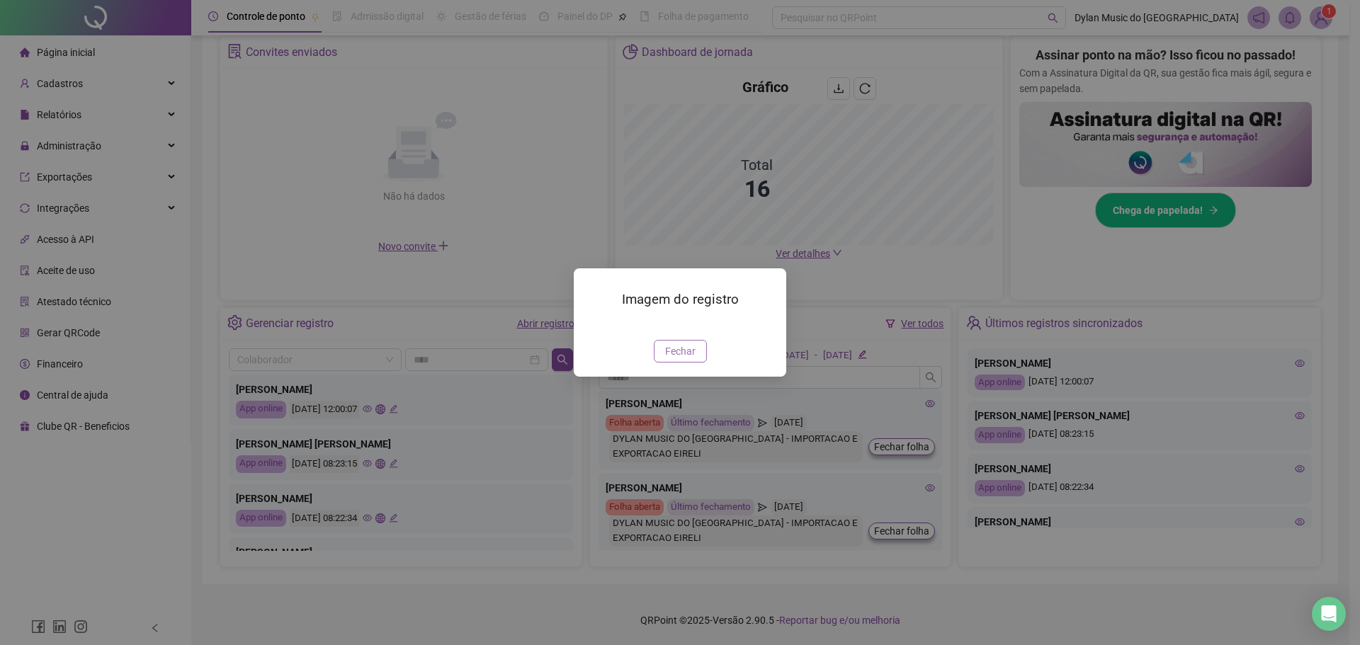
click at [678, 359] on span "Fechar" at bounding box center [680, 351] width 30 height 16
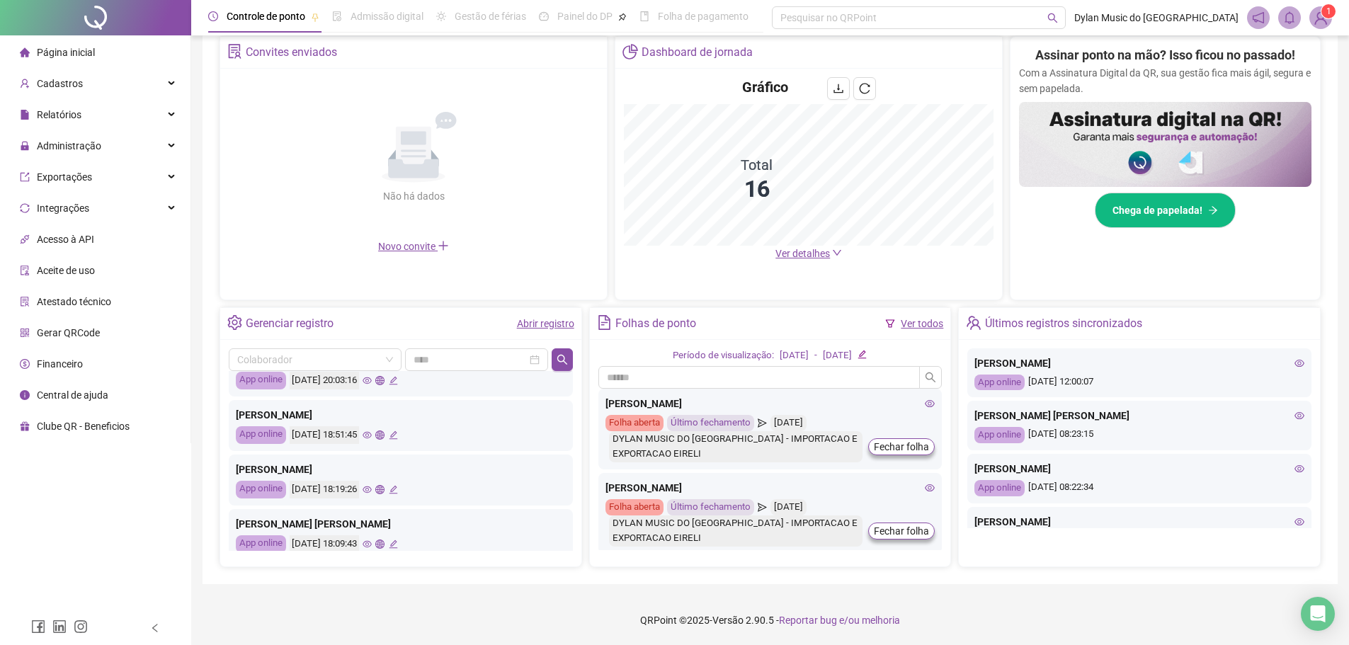
scroll to position [666, 0]
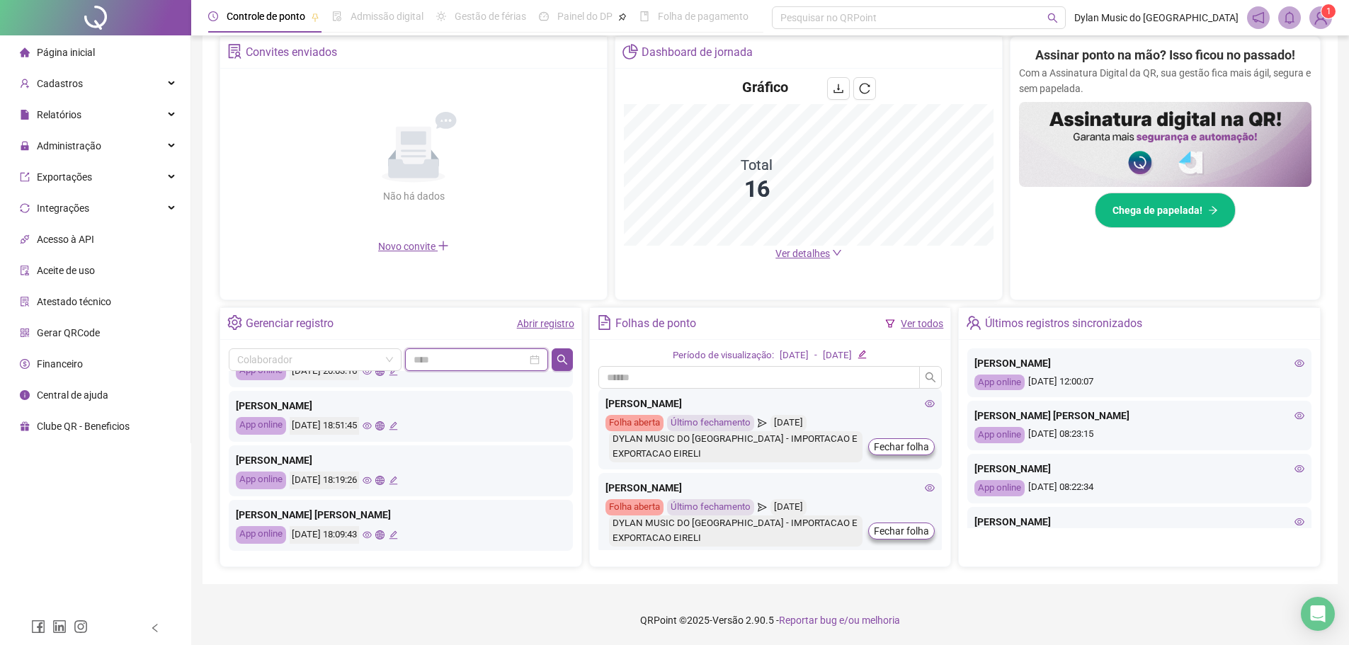
click at [477, 352] on input at bounding box center [470, 360] width 113 height 16
type input "**********"
click at [453, 524] on div "18" at bounding box center [456, 523] width 17 height 17
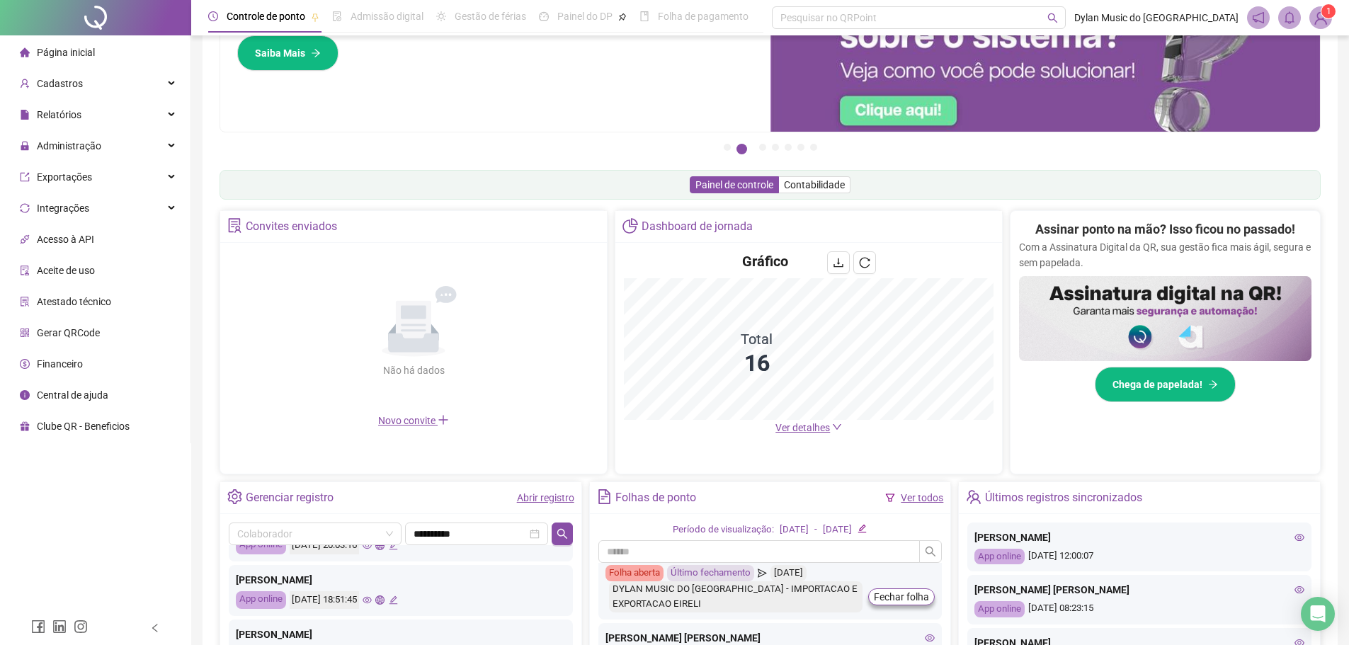
scroll to position [64, 0]
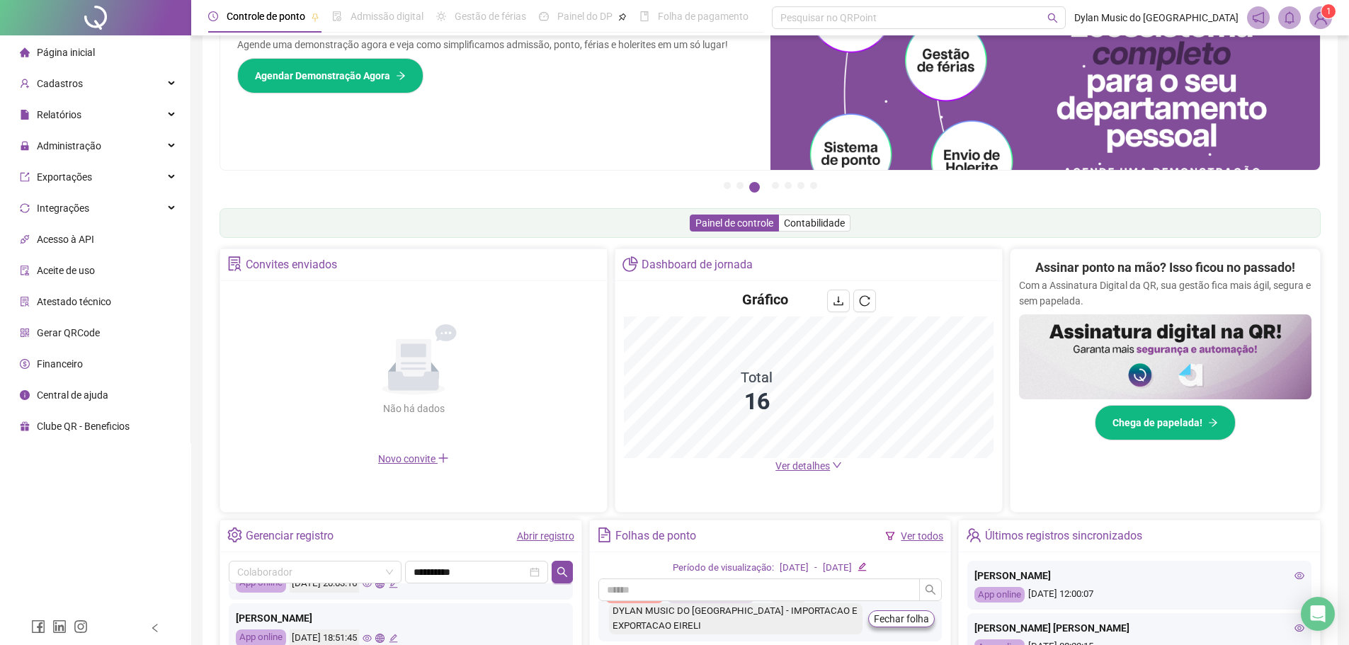
click at [836, 462] on icon "down" at bounding box center [837, 465] width 10 height 10
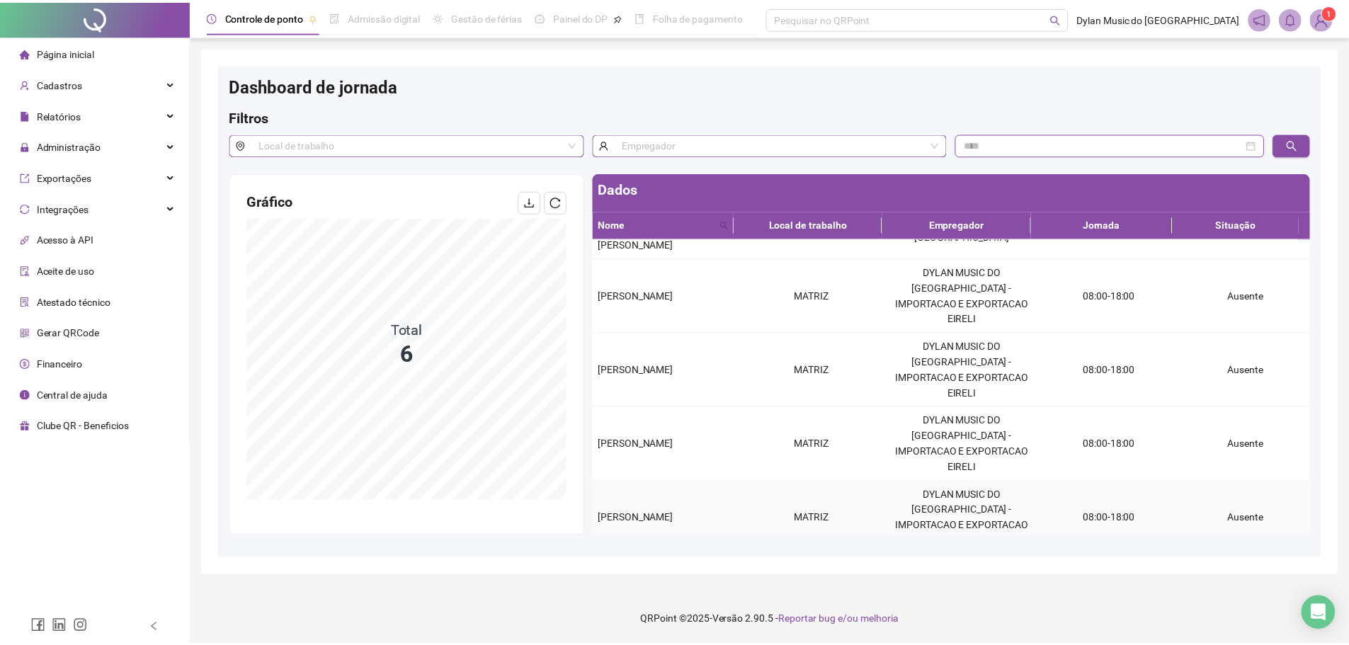
scroll to position [40, 0]
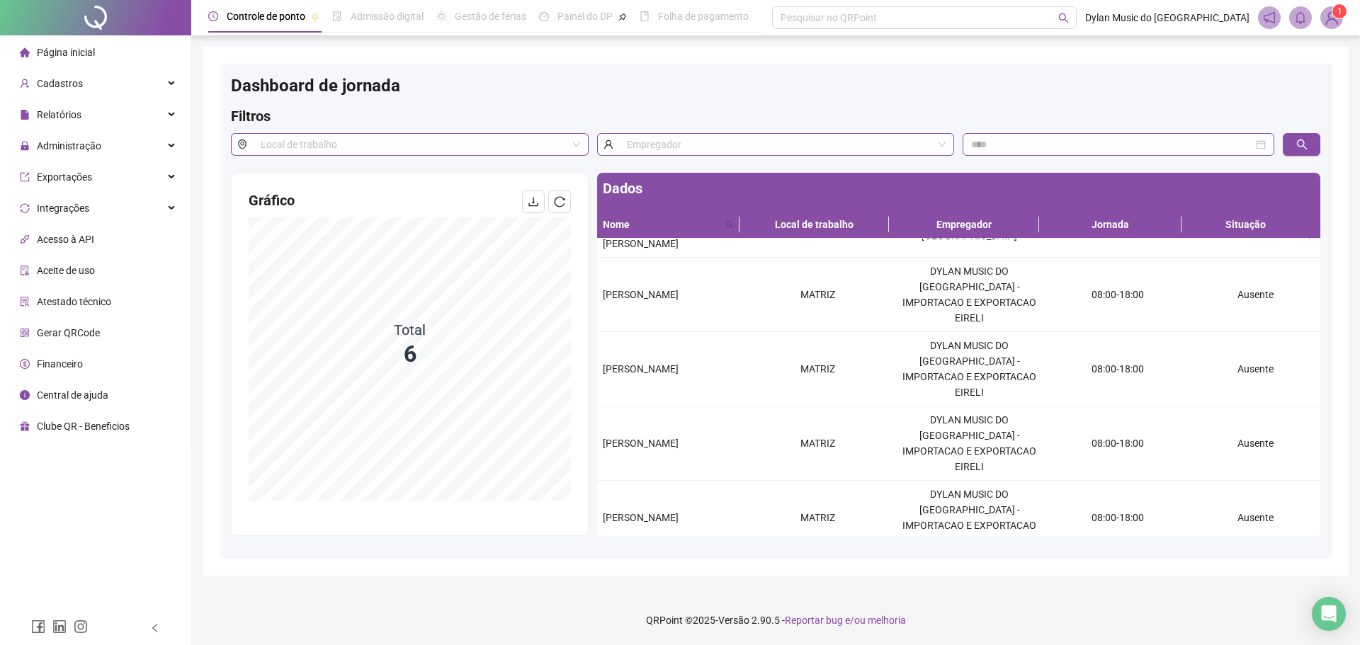
click at [78, 18] on div at bounding box center [95, 17] width 191 height 35
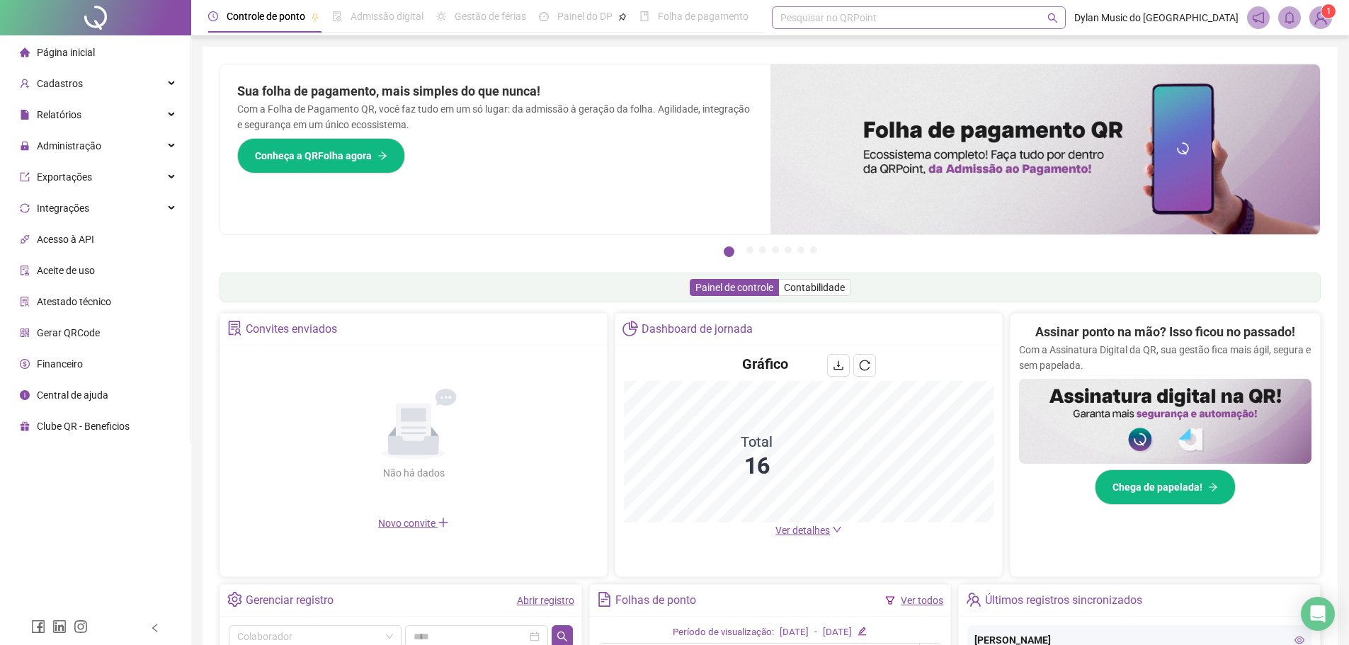
click at [844, 18] on div "Pesquisar no QRPoint" at bounding box center [919, 17] width 294 height 23
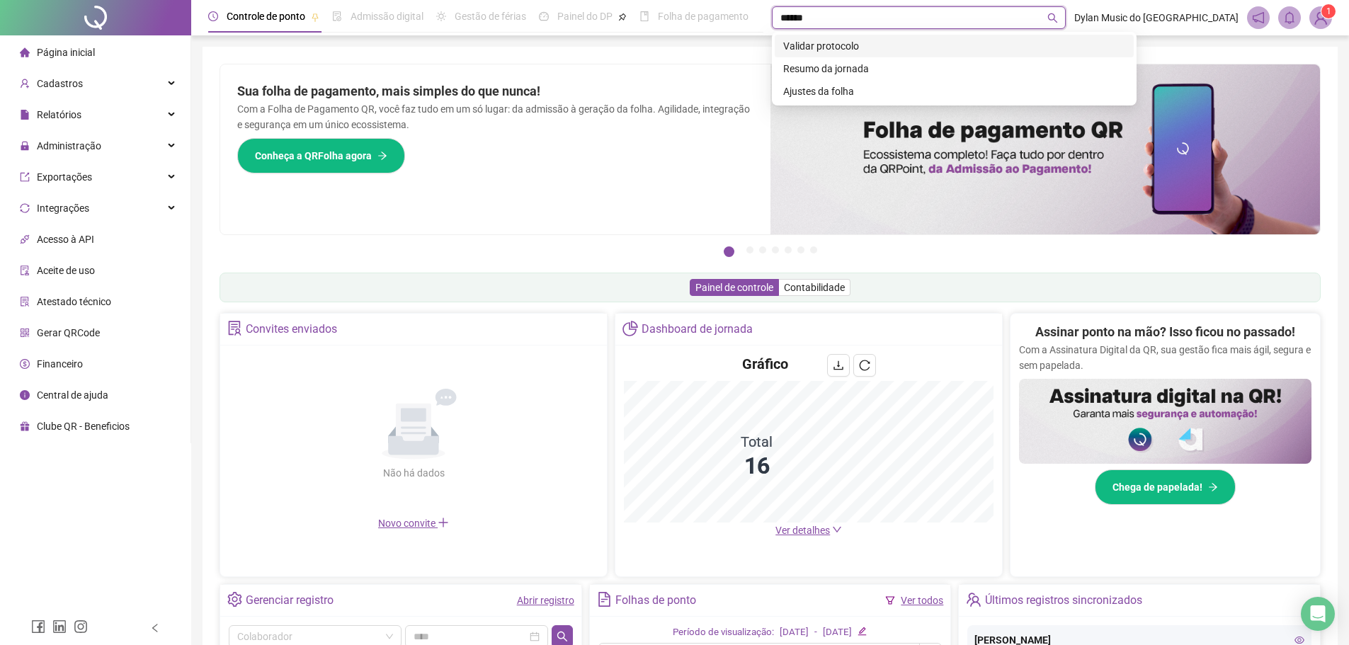
type input "*******"
click at [140, 110] on div "Relatórios" at bounding box center [95, 115] width 185 height 28
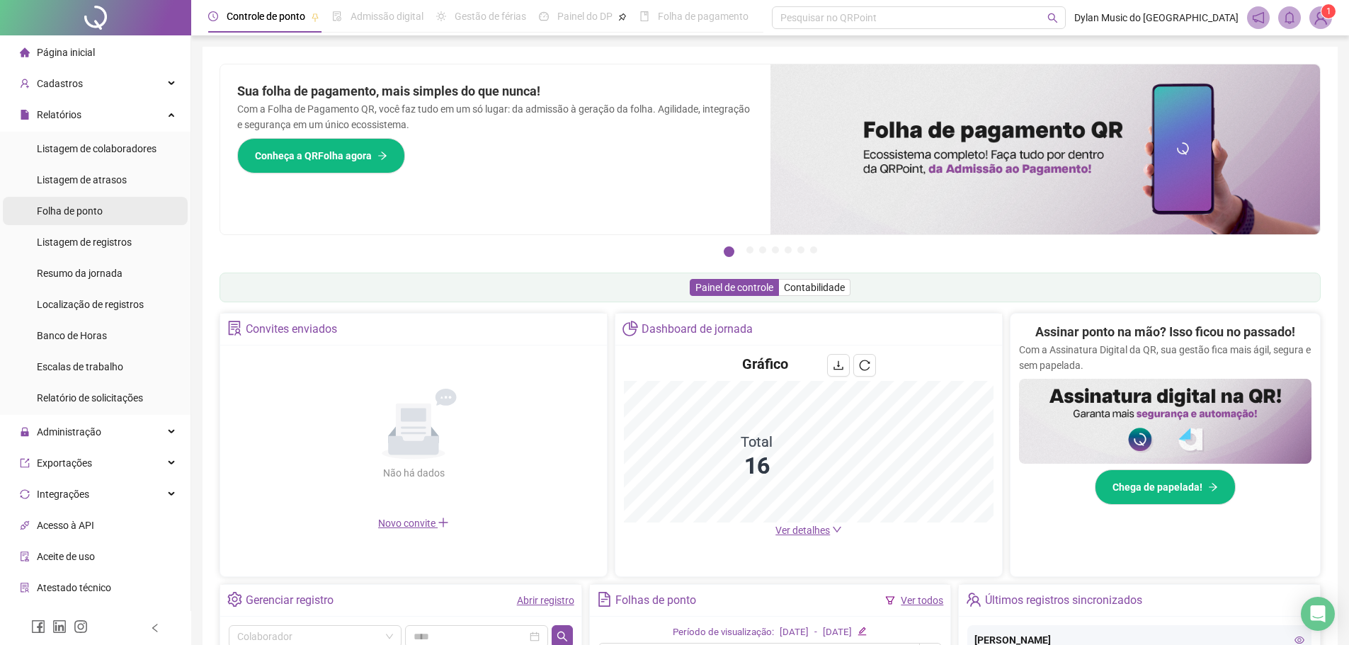
click at [97, 214] on span "Folha de ponto" at bounding box center [70, 210] width 66 height 11
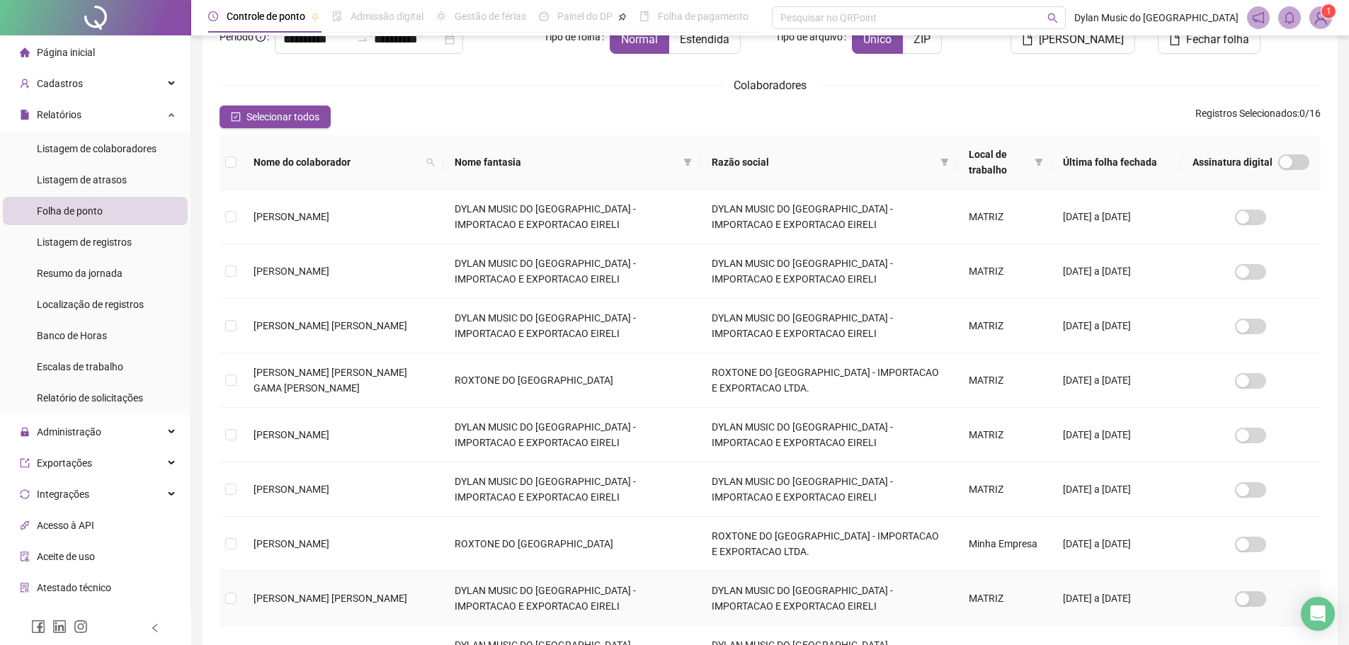
scroll to position [247, 0]
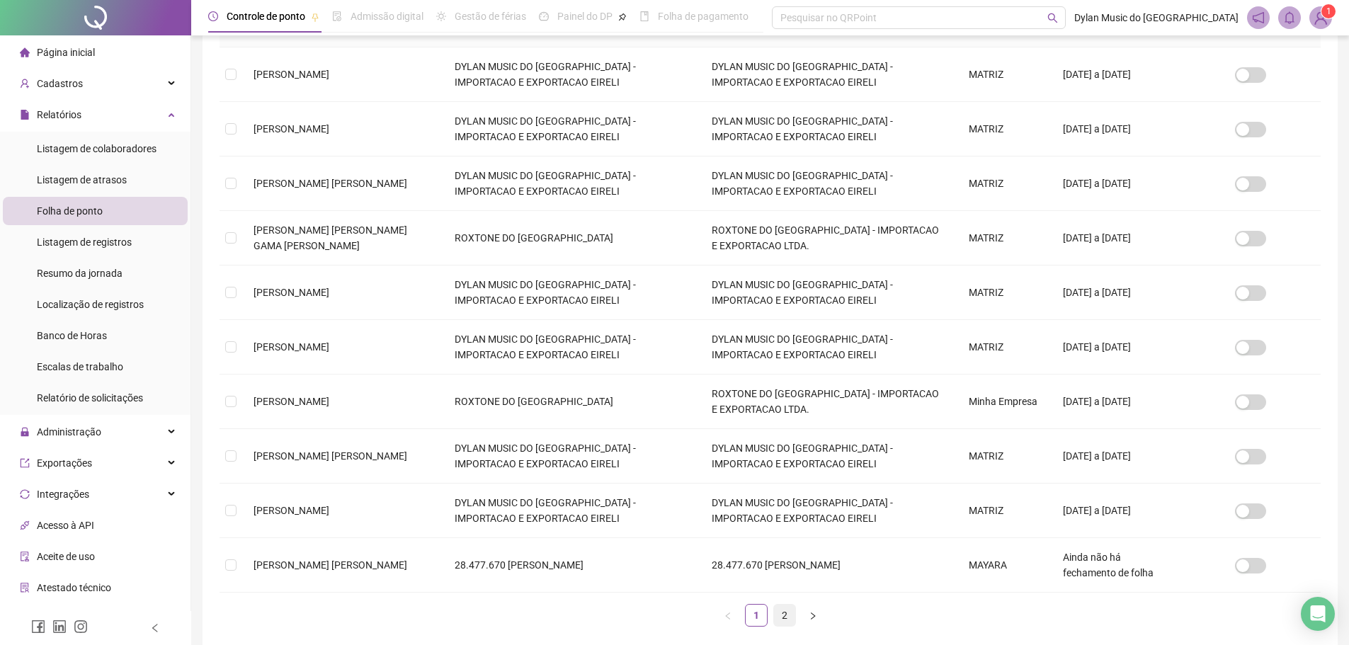
click at [781, 613] on link "2" at bounding box center [784, 615] width 21 height 21
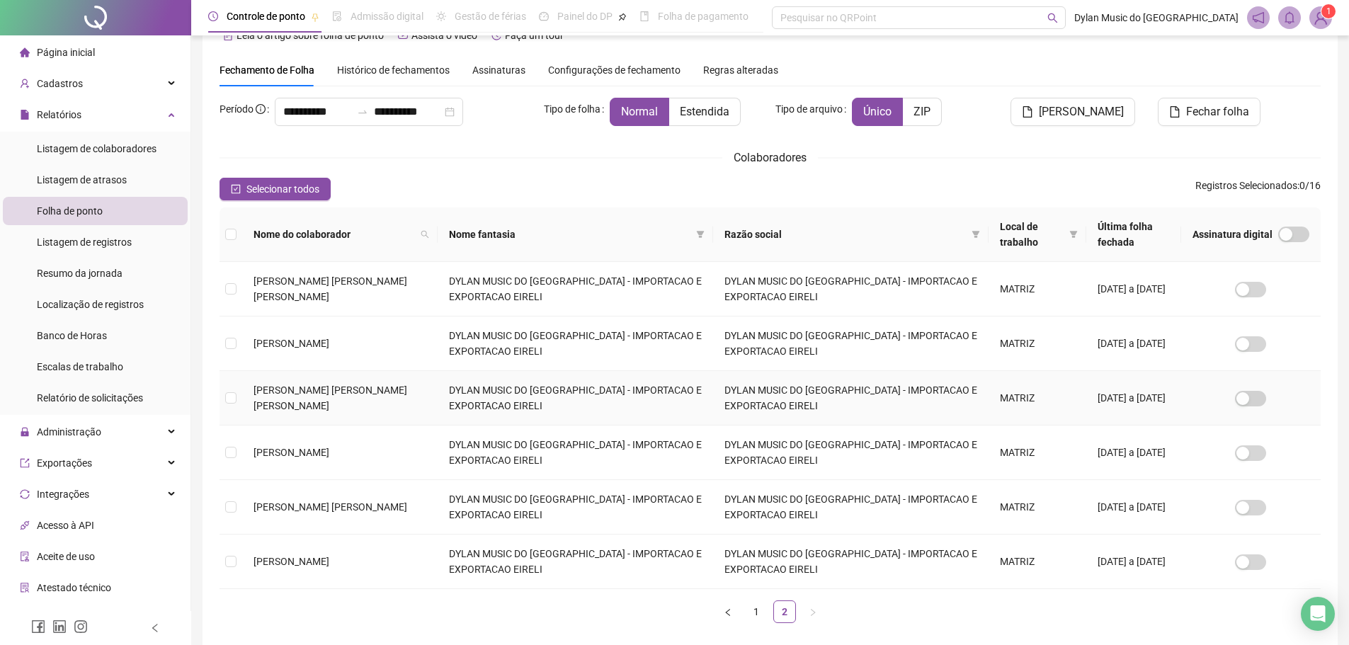
scroll to position [29, 0]
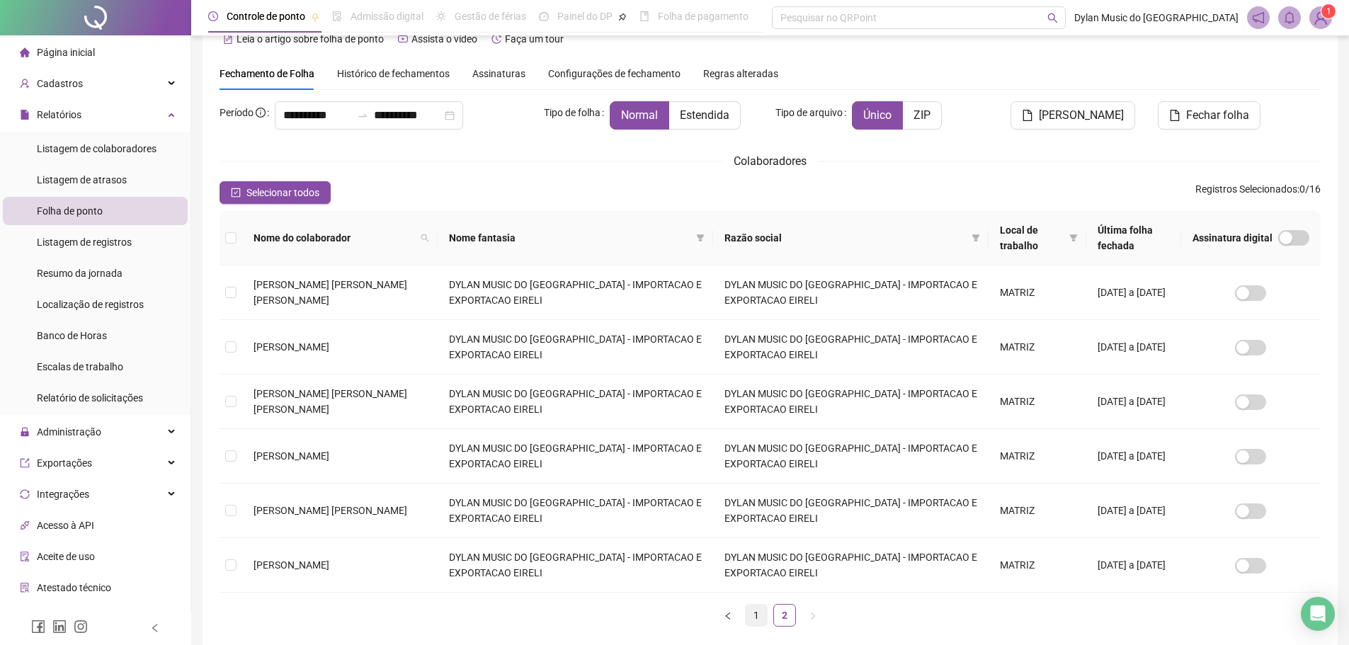
click at [757, 618] on link "1" at bounding box center [756, 615] width 21 height 21
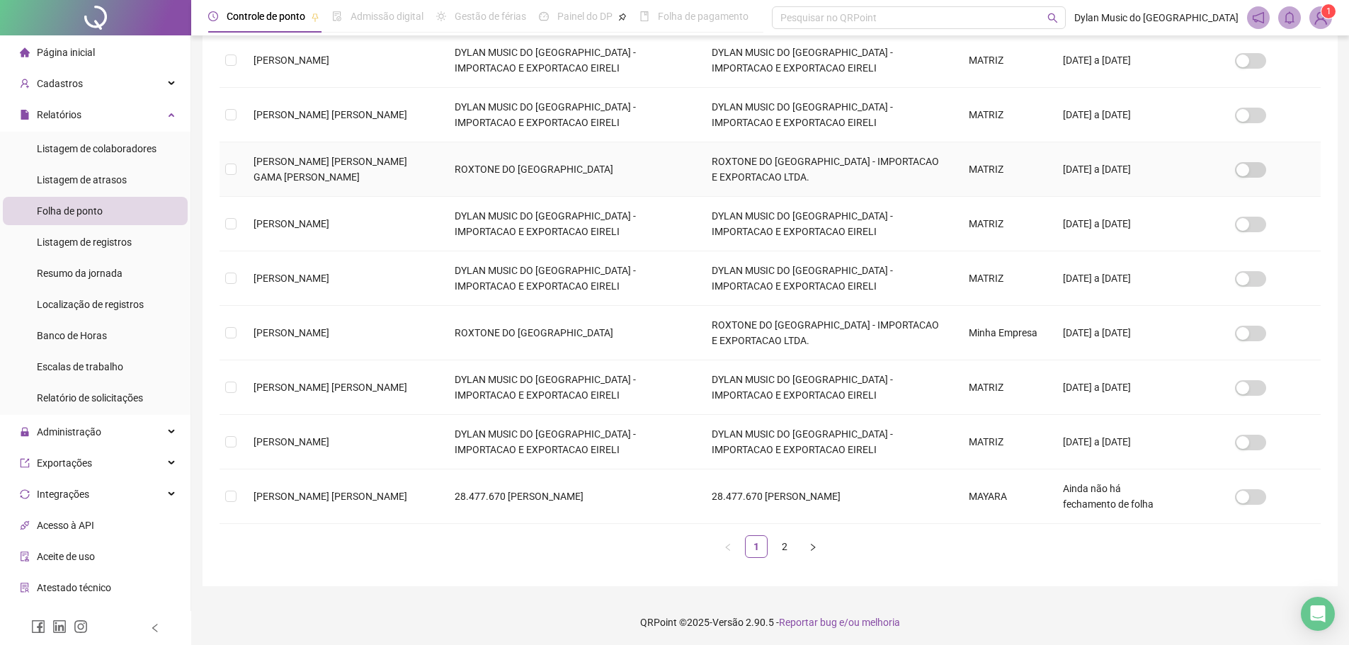
scroll to position [318, 0]
click at [329, 335] on span "[PERSON_NAME]" at bounding box center [292, 330] width 76 height 11
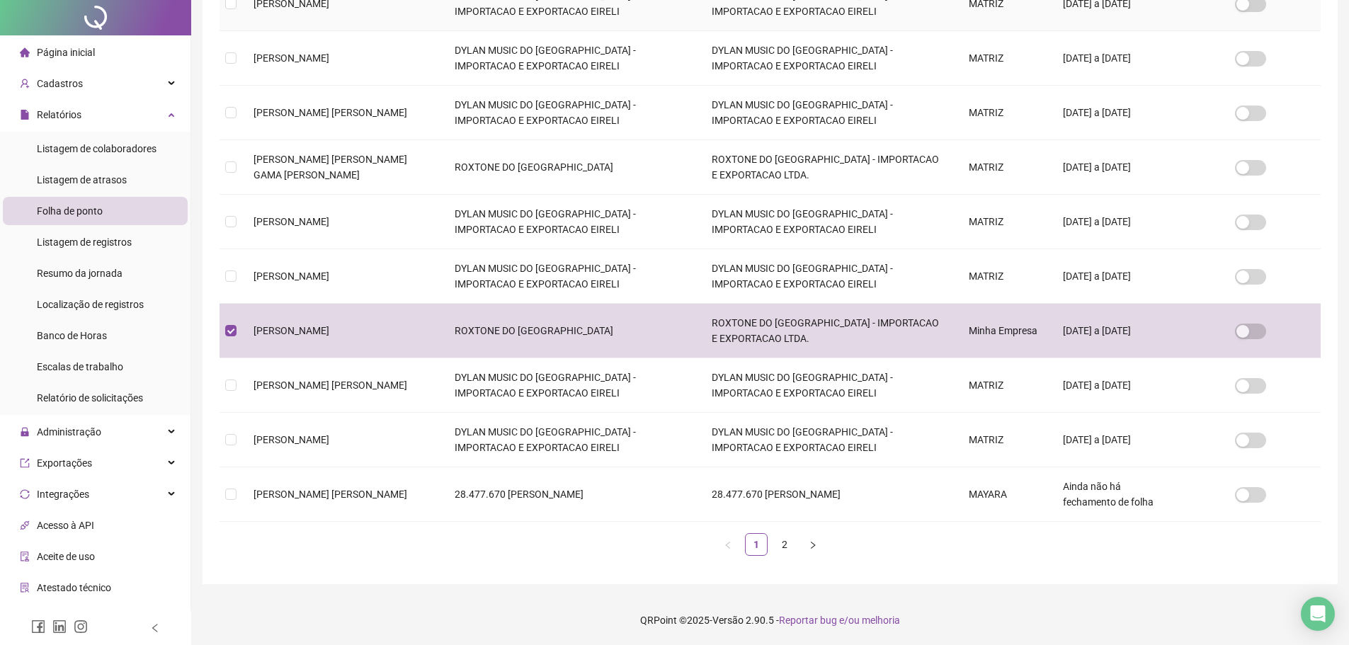
scroll to position [0, 0]
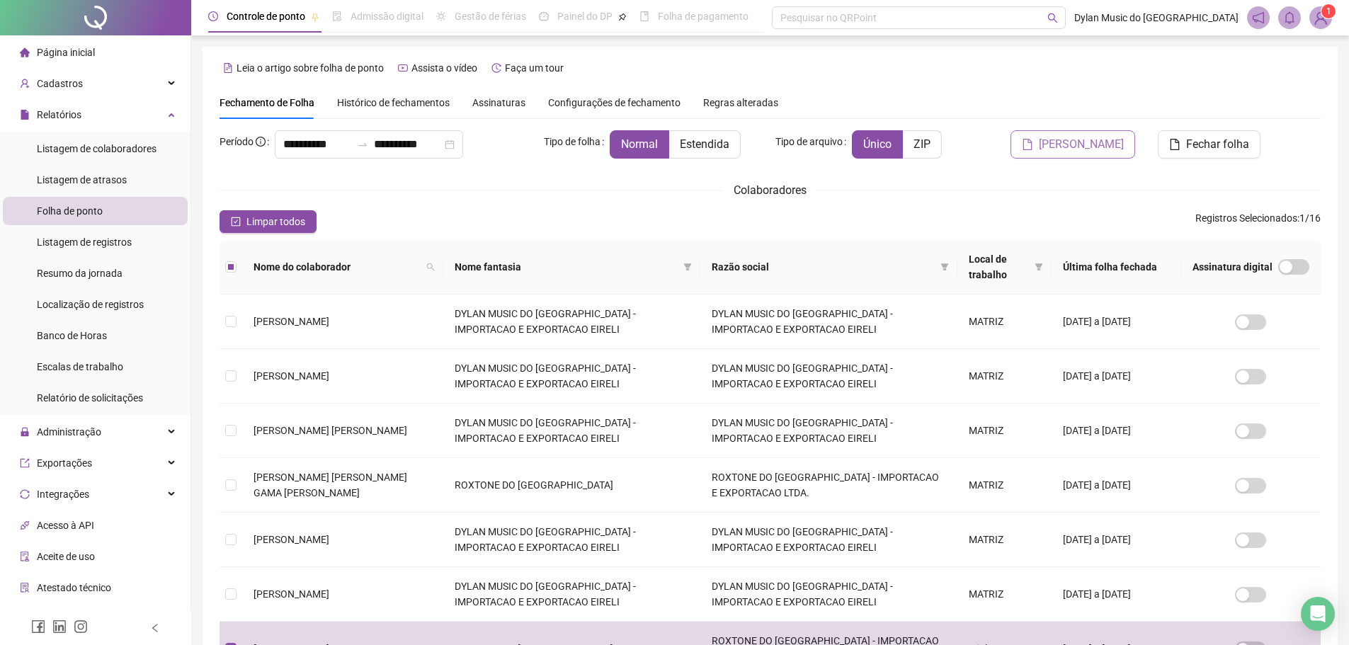
click at [1089, 152] on span "[PERSON_NAME]" at bounding box center [1081, 144] width 85 height 17
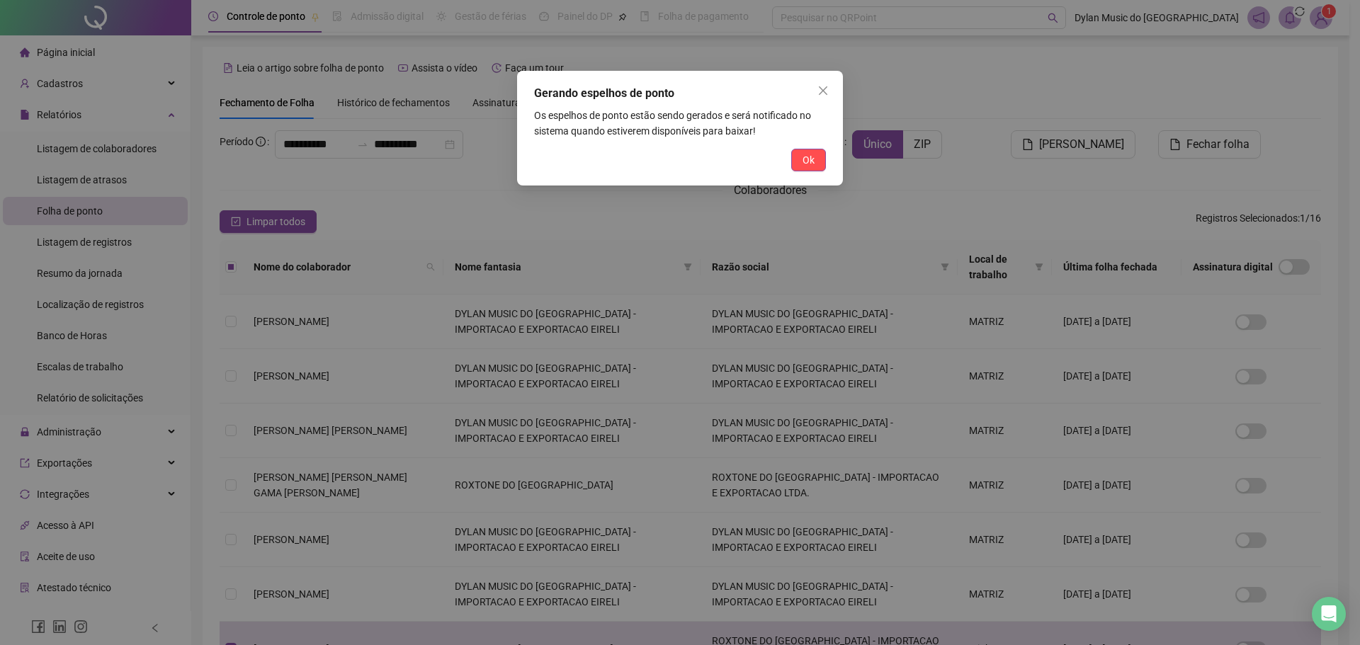
click at [798, 175] on div "Gerando espelhos de ponto Os espelhos de ponto estão sendo gerados e será notif…" at bounding box center [680, 128] width 326 height 115
click at [800, 167] on button "Ok" at bounding box center [808, 160] width 35 height 23
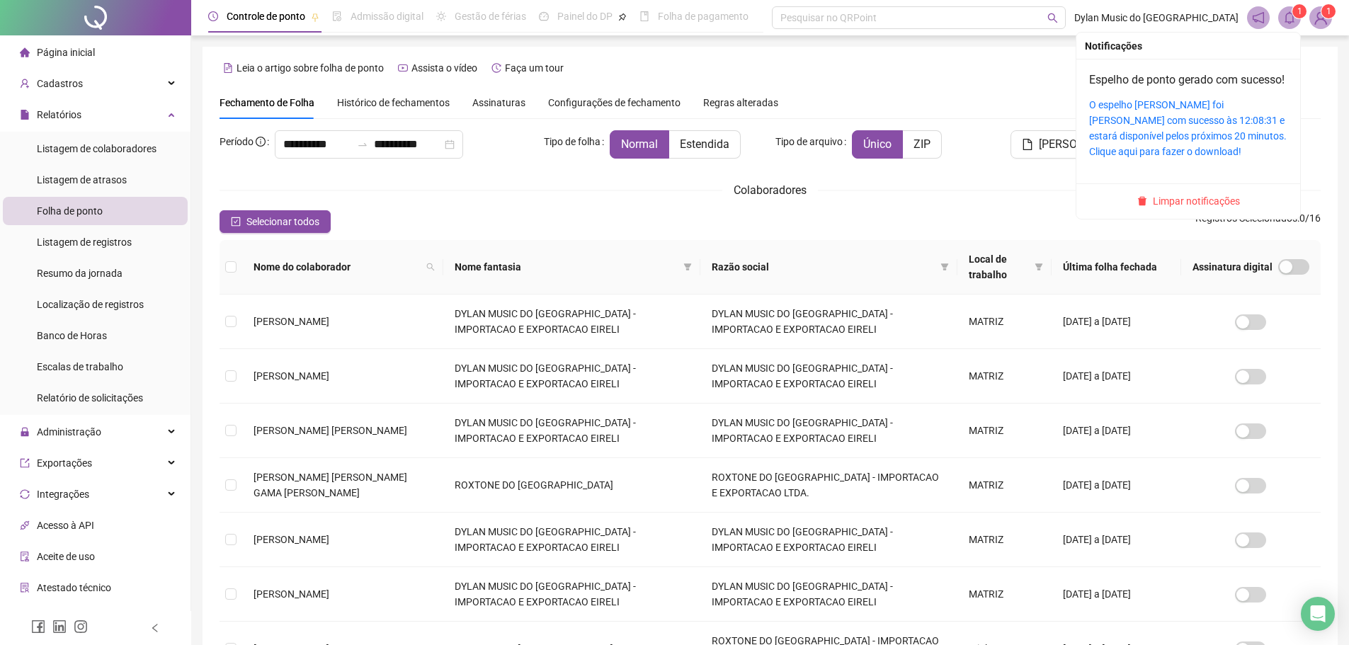
click at [1287, 16] on icon "bell" at bounding box center [1289, 17] width 13 height 13
click at [1188, 142] on link "O espelho [PERSON_NAME] foi [PERSON_NAME] com sucesso às 12:08:31 e estará disp…" at bounding box center [1188, 128] width 198 height 58
